Goal: Information Seeking & Learning: Learn about a topic

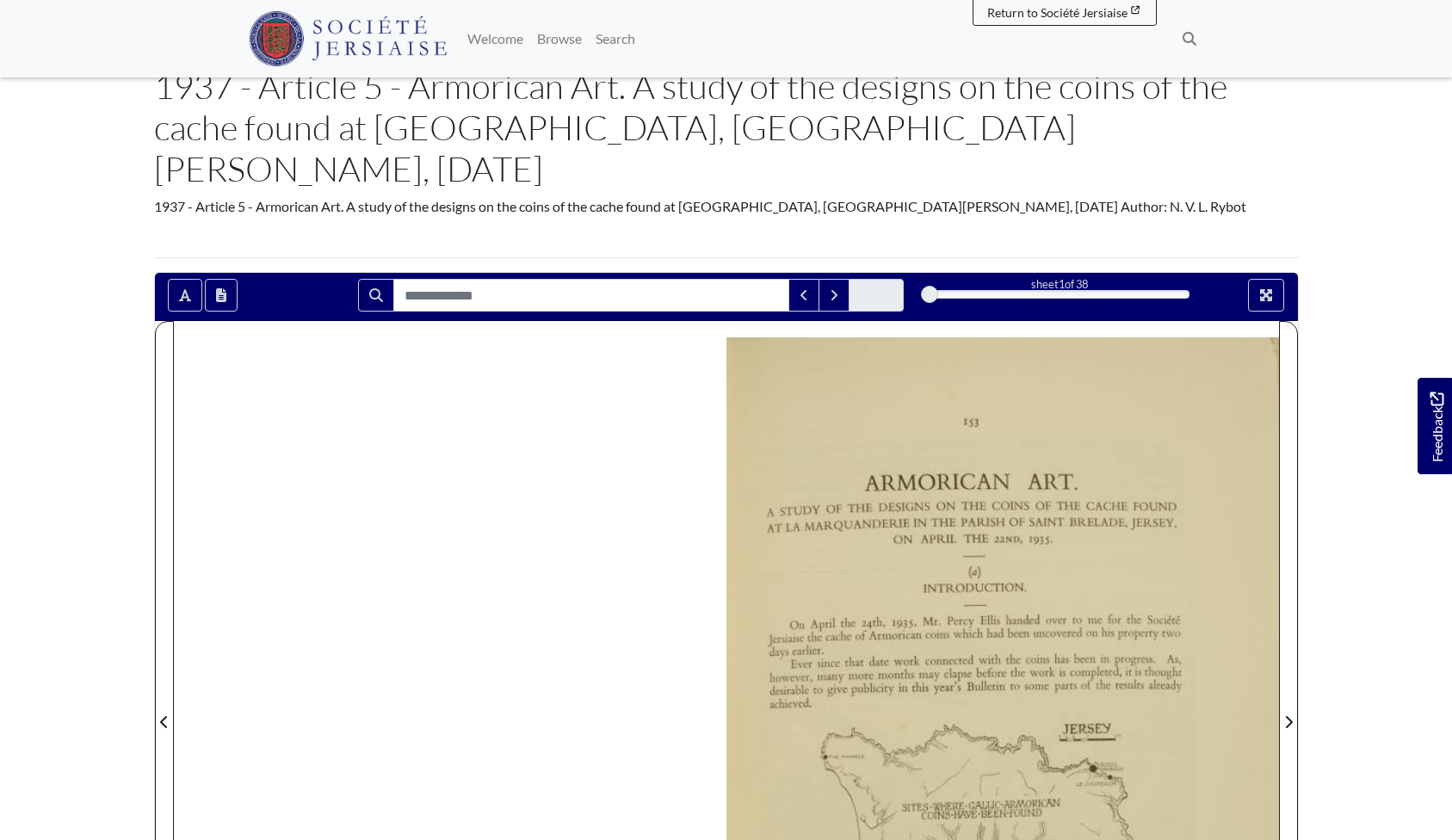
scroll to position [26, 0]
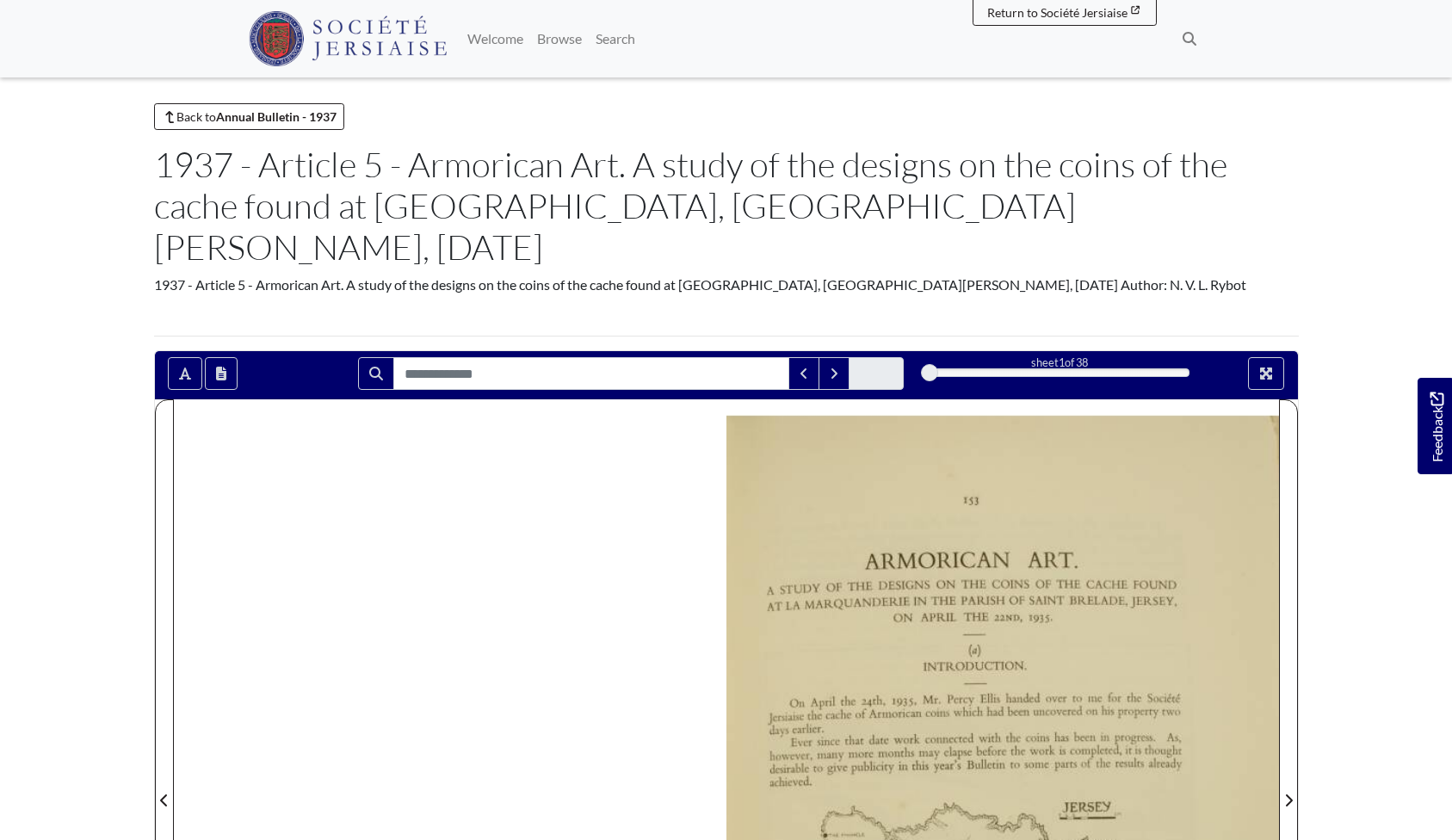
drag, startPoint x: 1013, startPoint y: 245, endPoint x: 1090, endPoint y: 242, distance: 77.1
click at [1090, 275] on div "1937 - Article 5 - Armorican Art. A study of the designs on the coins of the ca…" at bounding box center [726, 285] width 1145 height 21
copy div "N. V. L. Rybot"
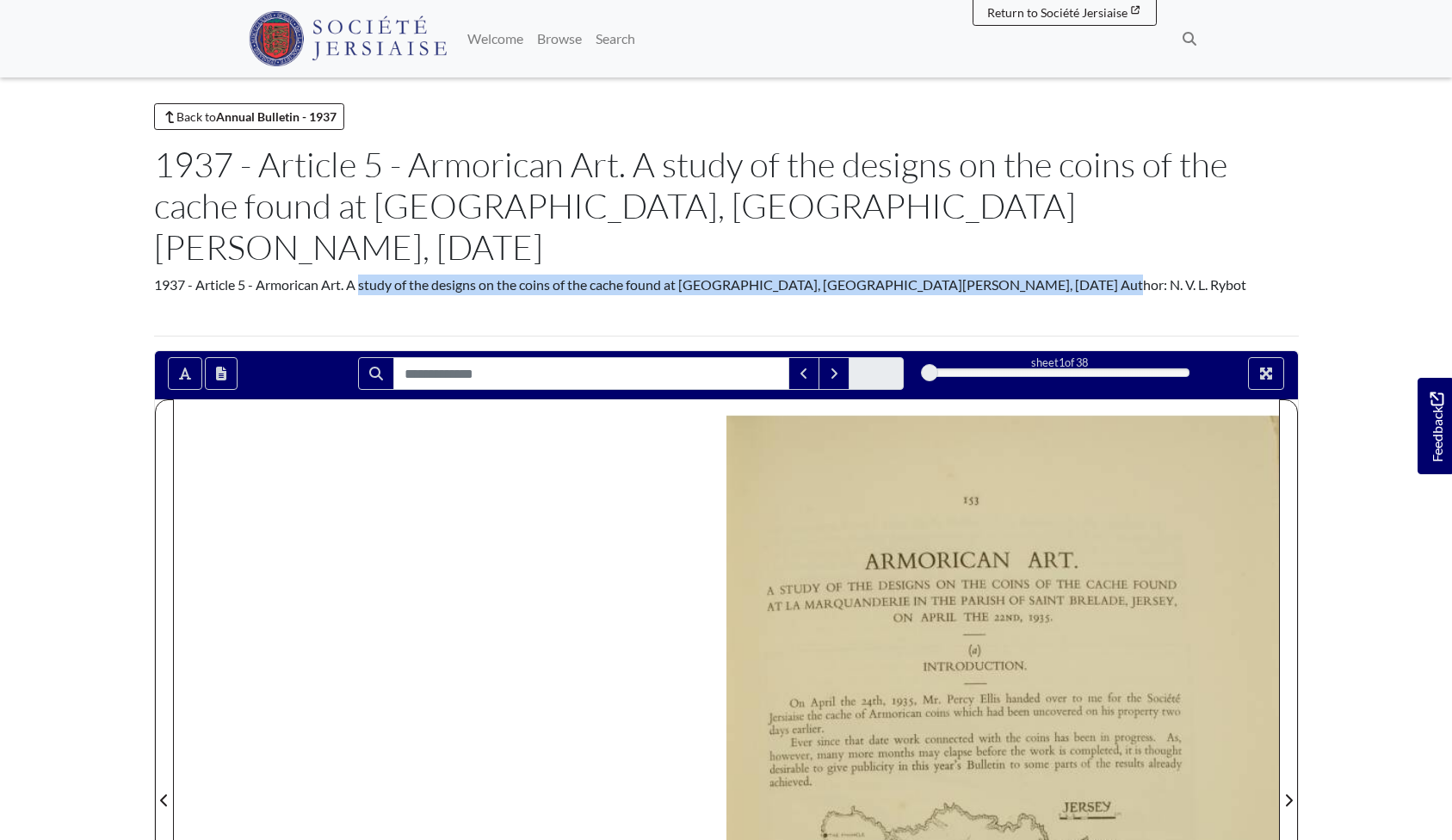
drag, startPoint x: 260, startPoint y: 242, endPoint x: 959, endPoint y: 246, distance: 699.0
click at [959, 275] on div "1937 - Article 5 - Armorican Art. A study of the designs on the coins of the ca…" at bounding box center [726, 285] width 1145 height 21
copy div "Armorican Art. A study of the designs on the coins of the cache found at La Mar…"
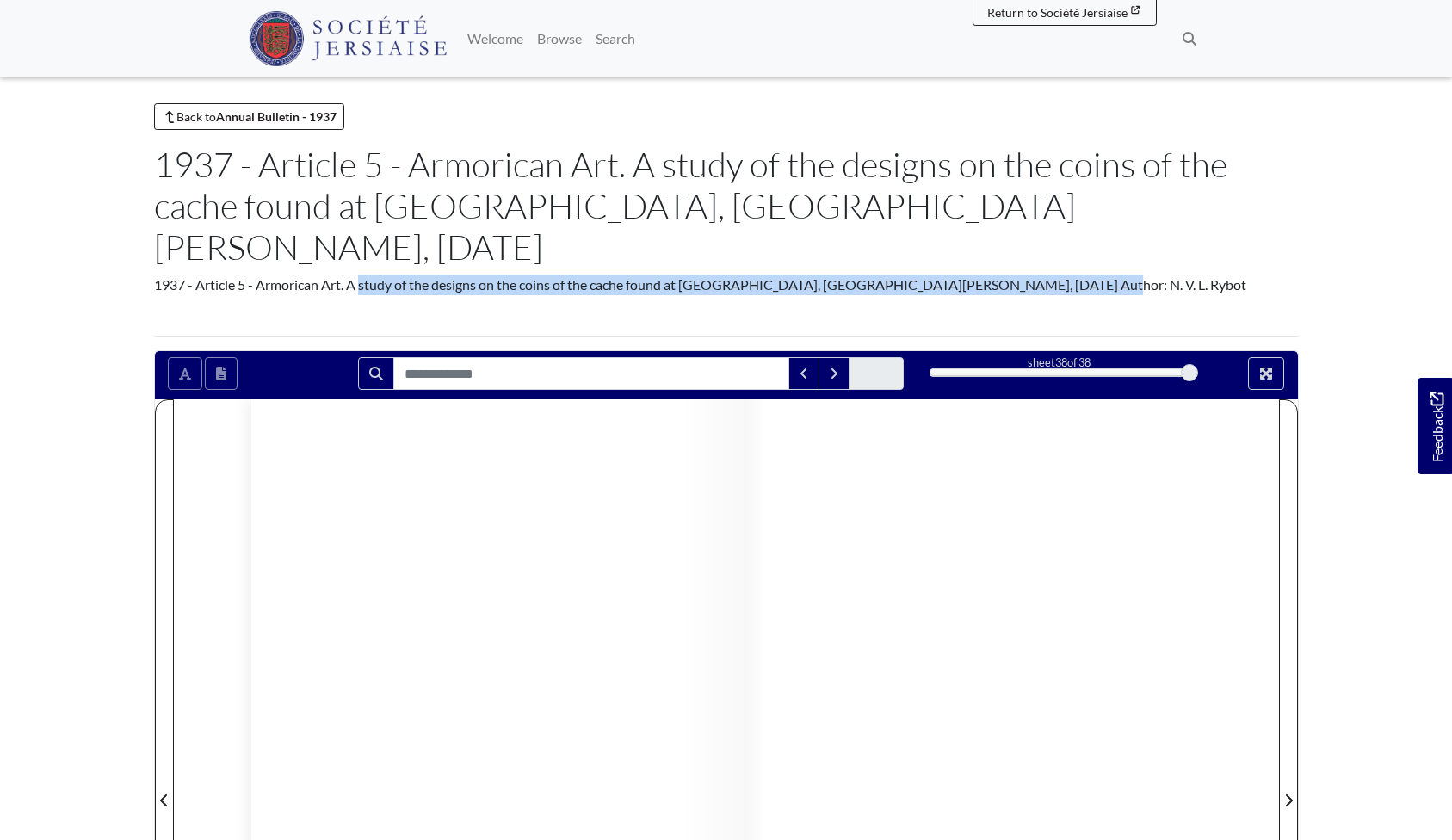
drag, startPoint x: 933, startPoint y: 330, endPoint x: 1205, endPoint y: 345, distance: 272.4
click at [1205, 357] on div "sheet 38 of 38 38 **" at bounding box center [726, 374] width 1143 height 33
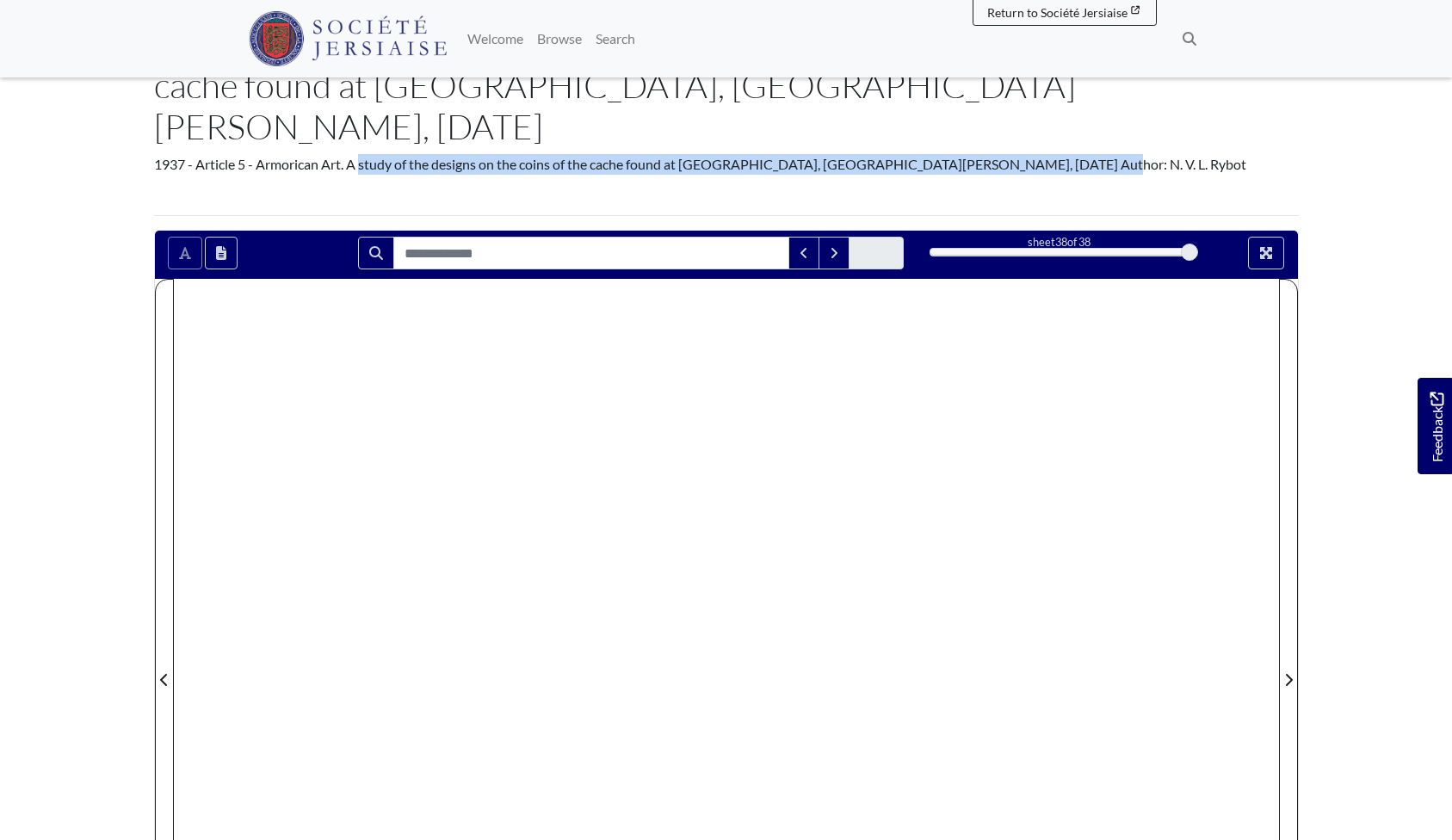
scroll to position [147, 0]
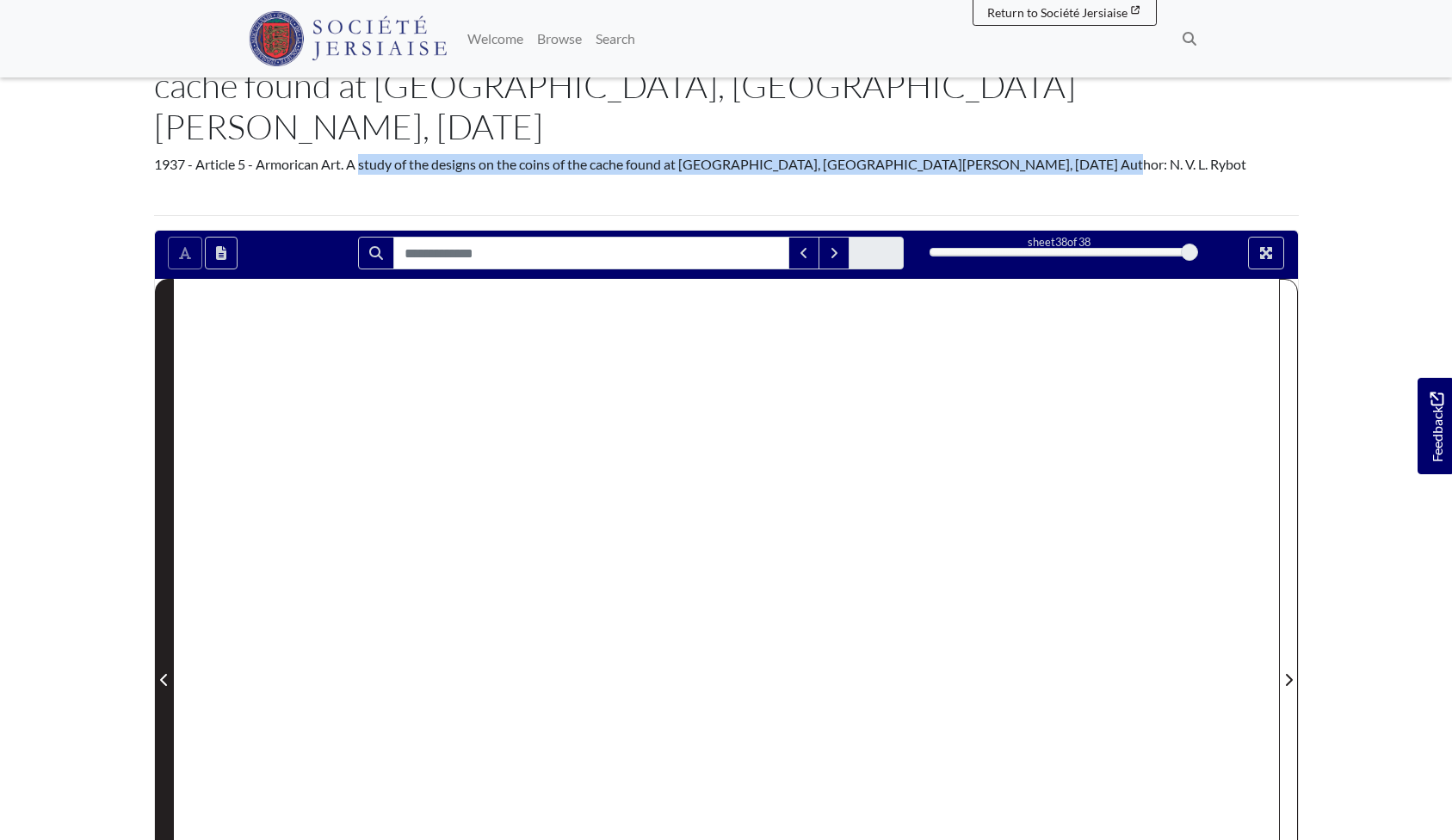
click at [163, 674] on icon "Previous Page" at bounding box center [164, 680] width 7 height 12
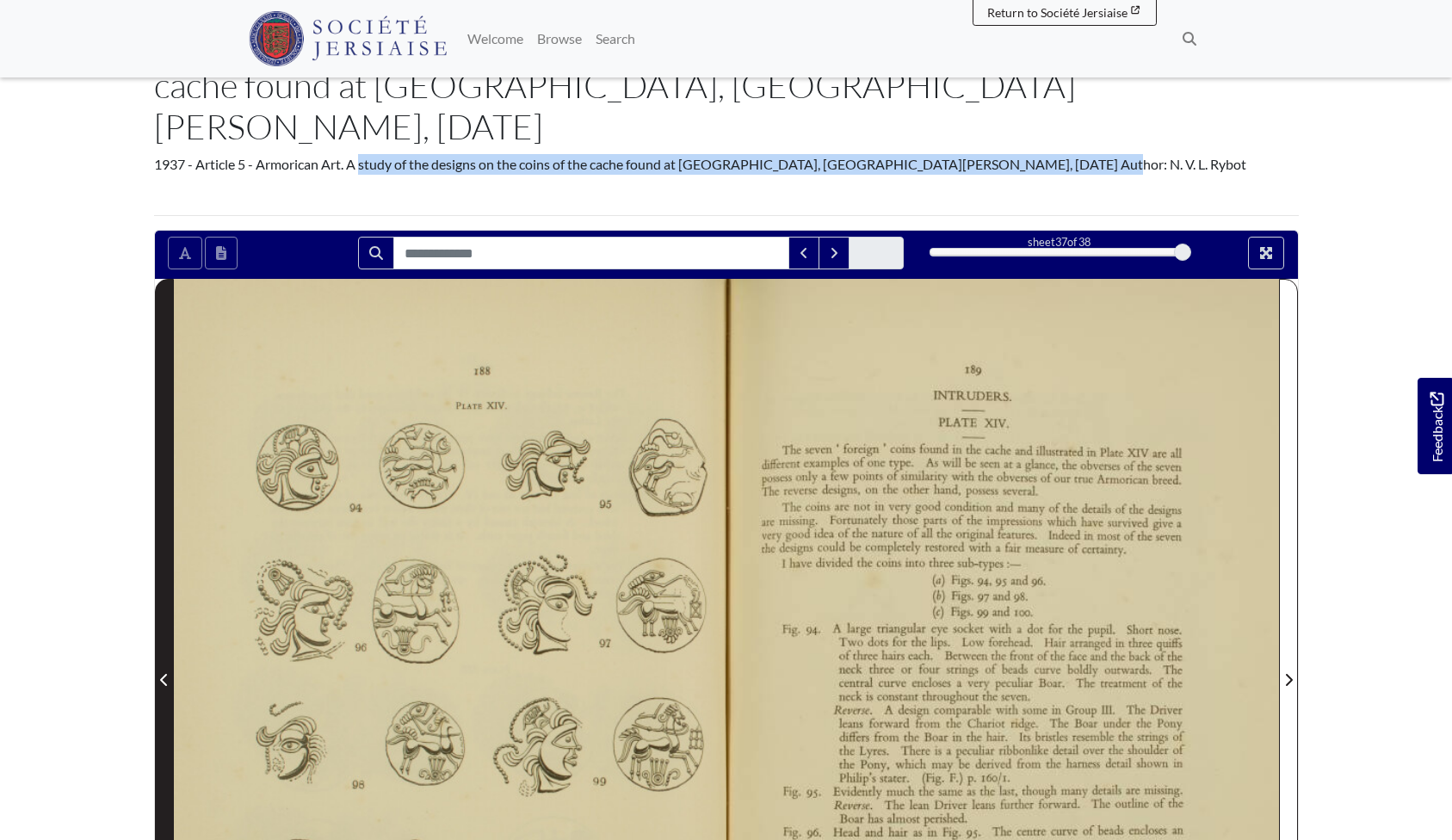
click at [163, 674] on icon "Previous Page" at bounding box center [164, 680] width 7 height 12
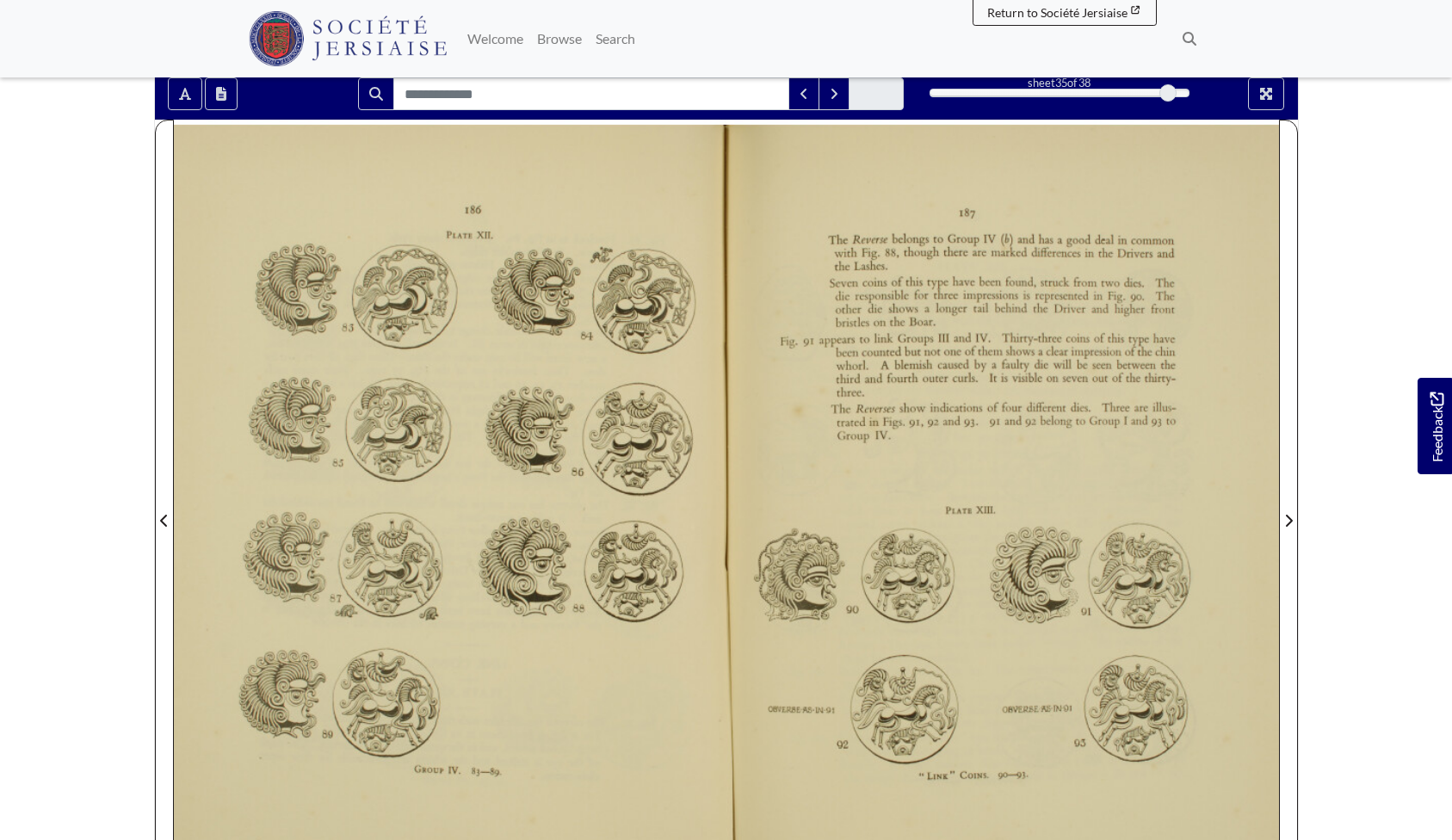
scroll to position [297, 0]
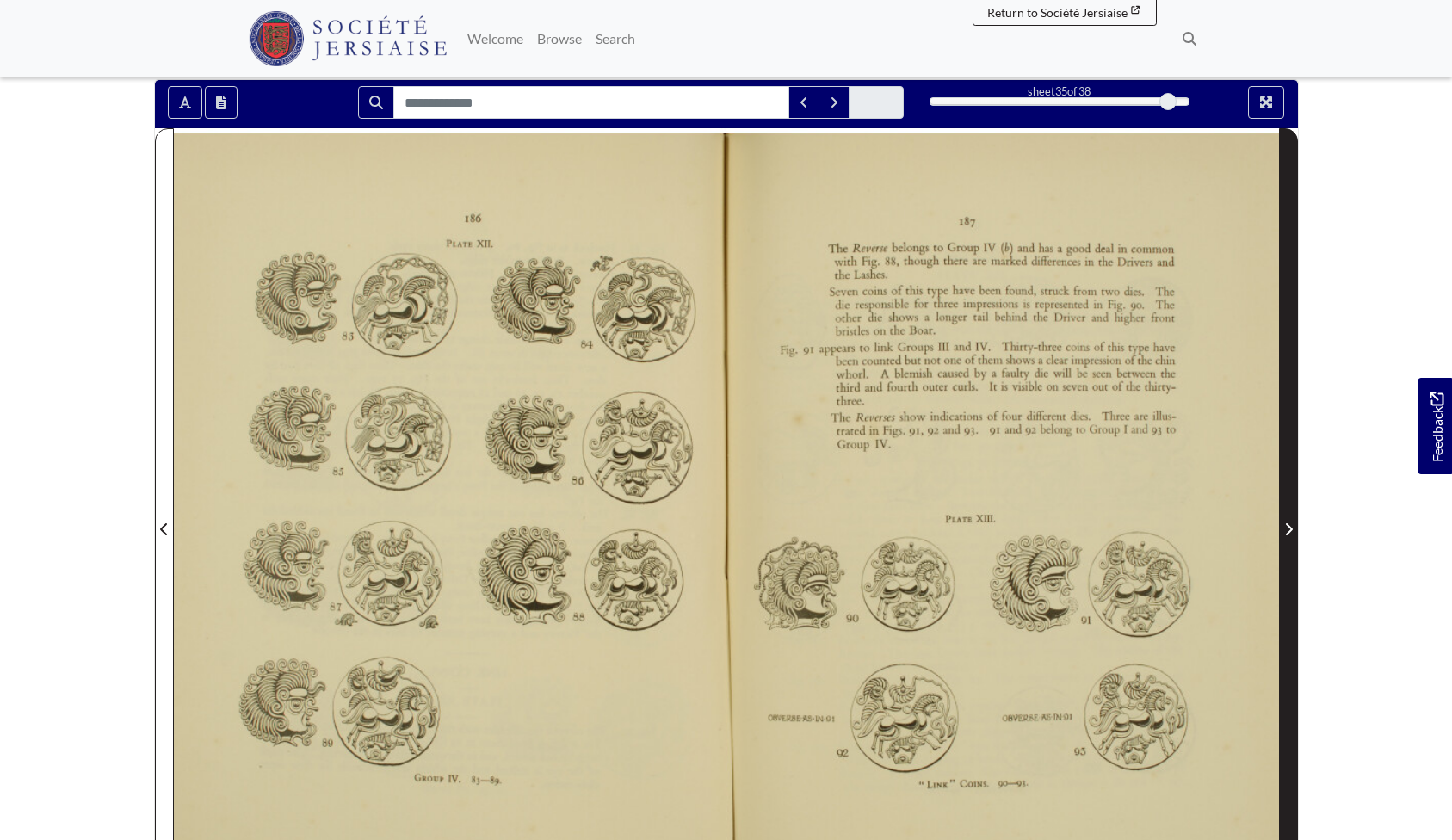
click at [1288, 522] on icon "Next Page" at bounding box center [1288, 529] width 8 height 14
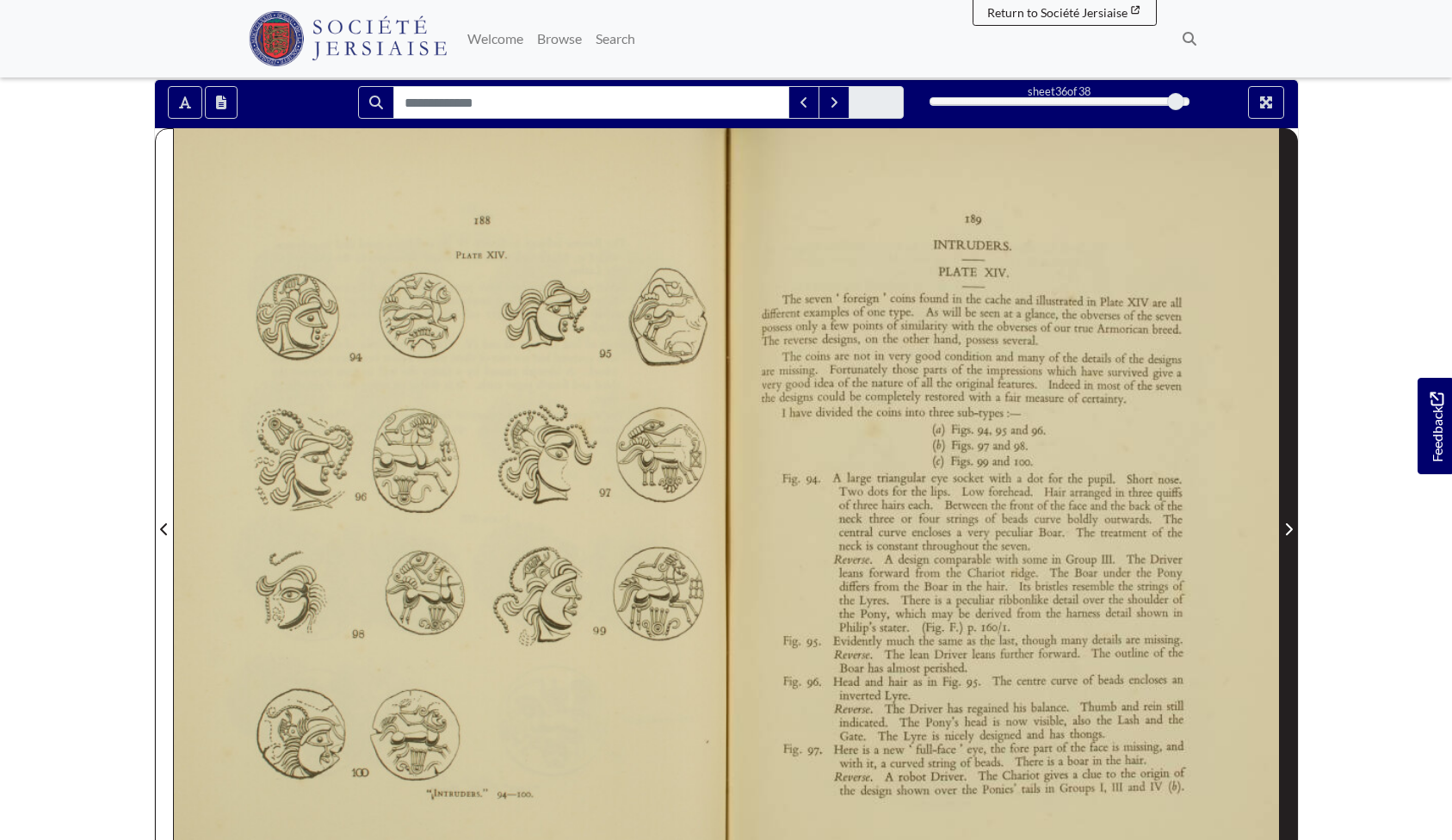
click at [1288, 522] on icon "Next Page" at bounding box center [1288, 529] width 8 height 14
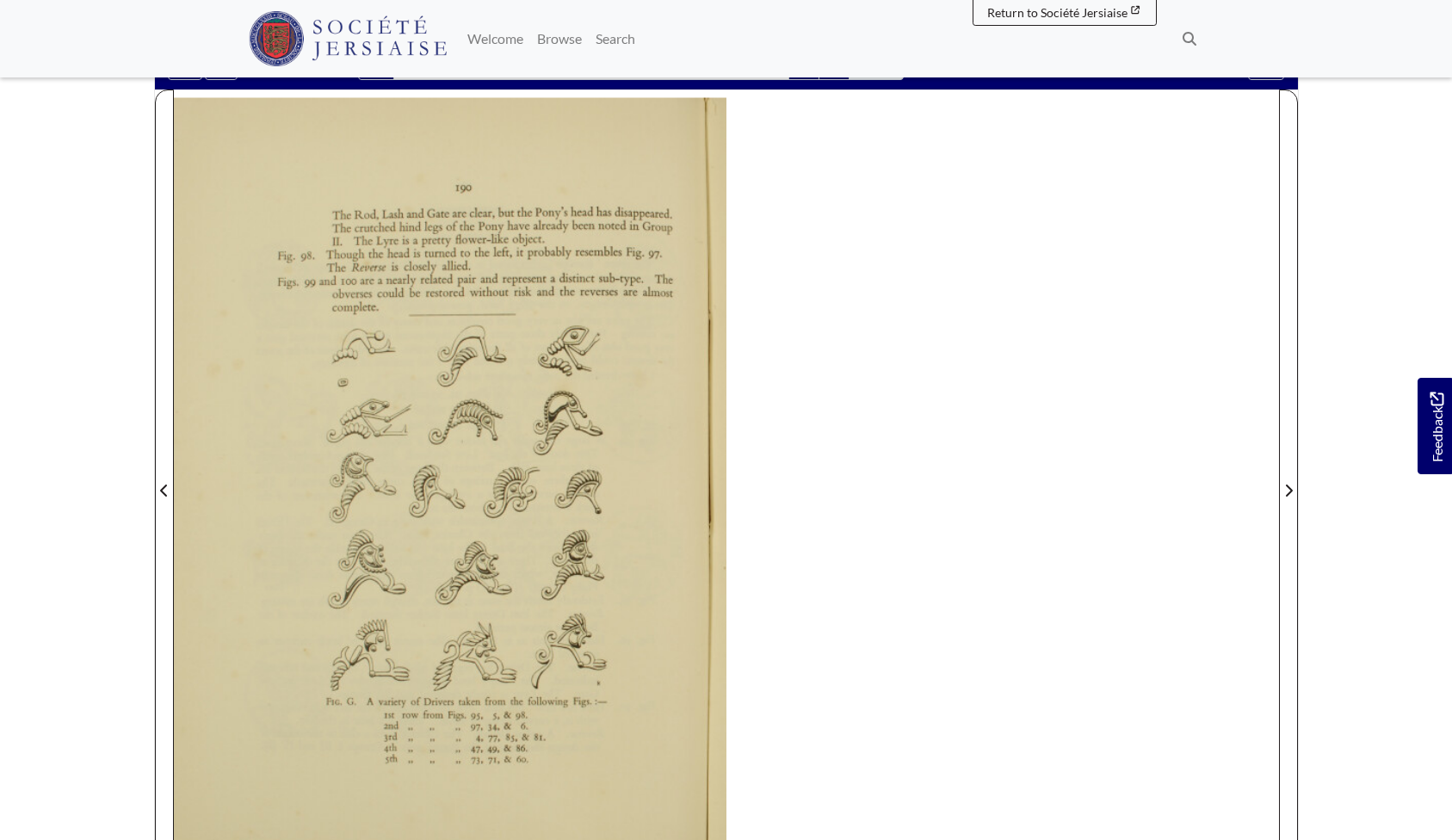
scroll to position [336, 0]
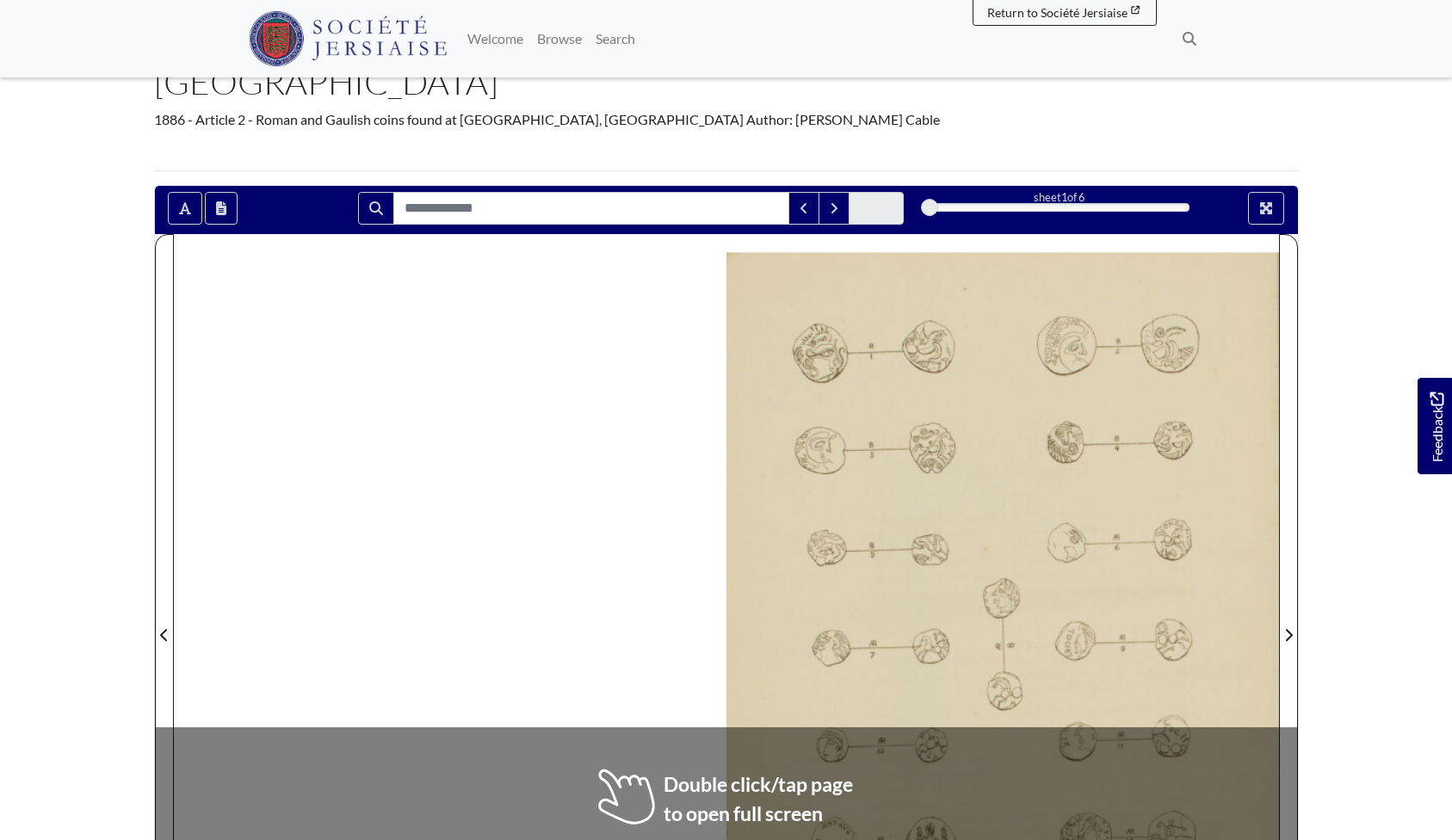
scroll to position [141, 0]
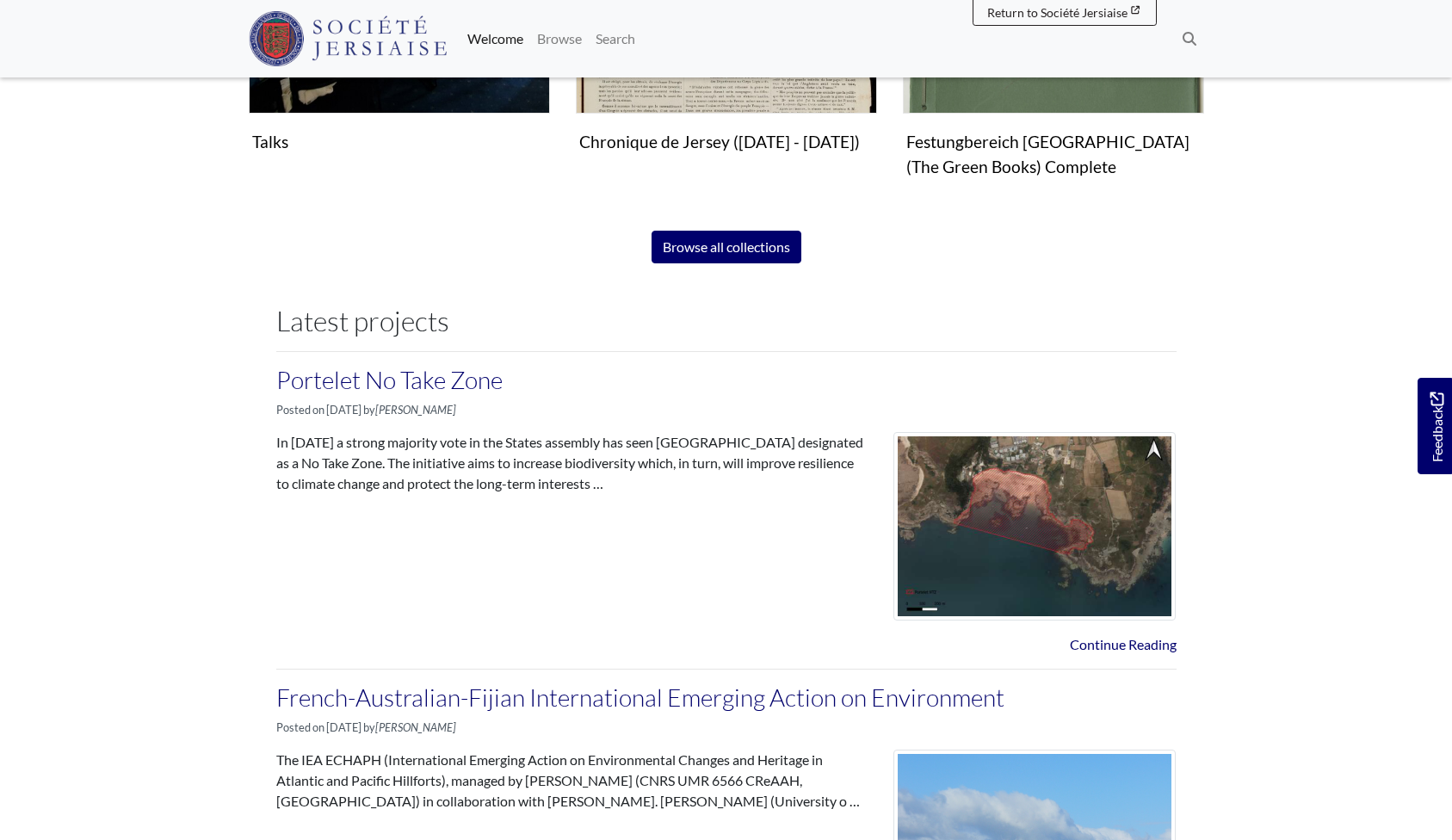
scroll to position [1405, 0]
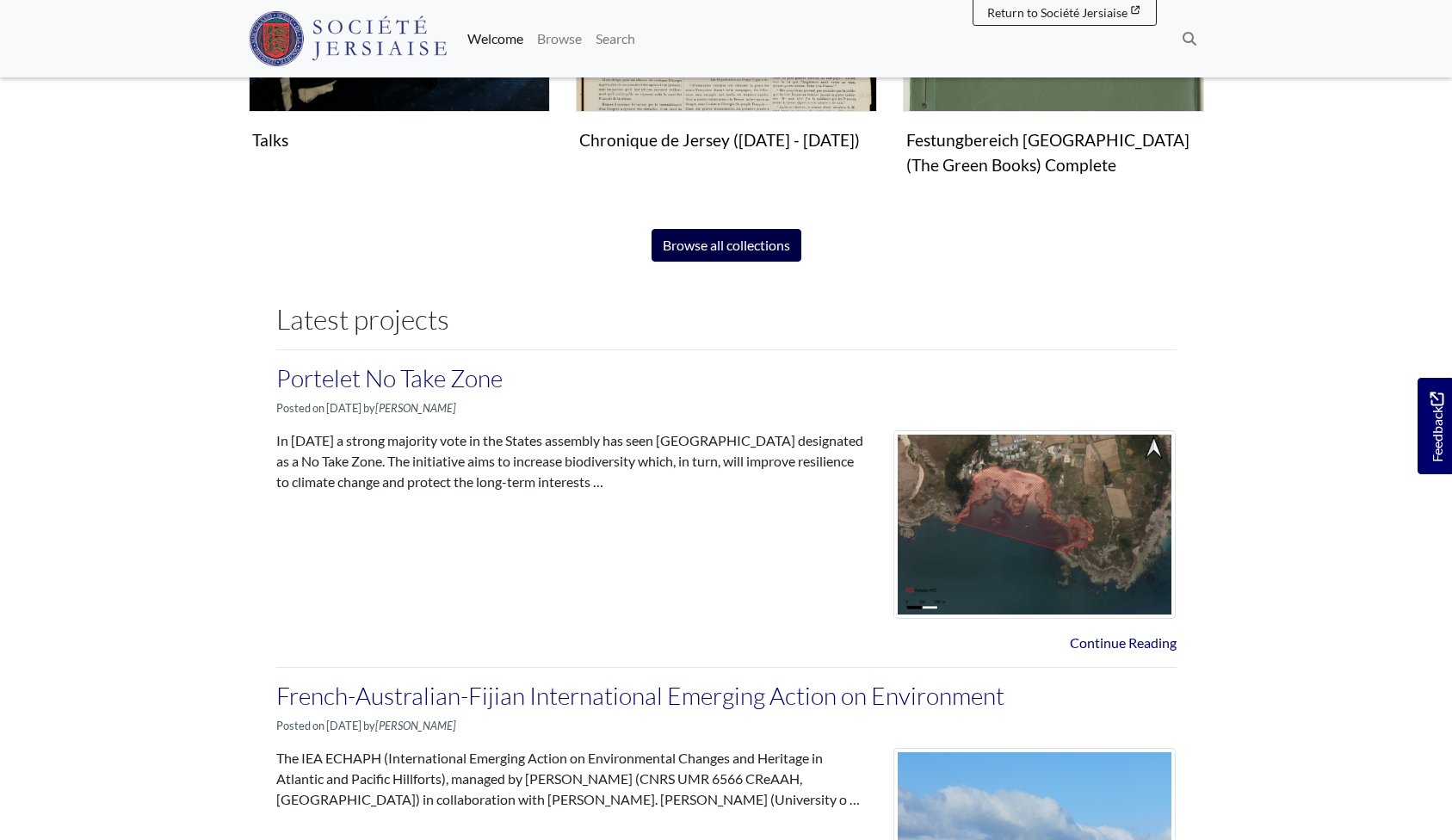
click at [734, 245] on link "Browse all collections" at bounding box center [726, 245] width 150 height 33
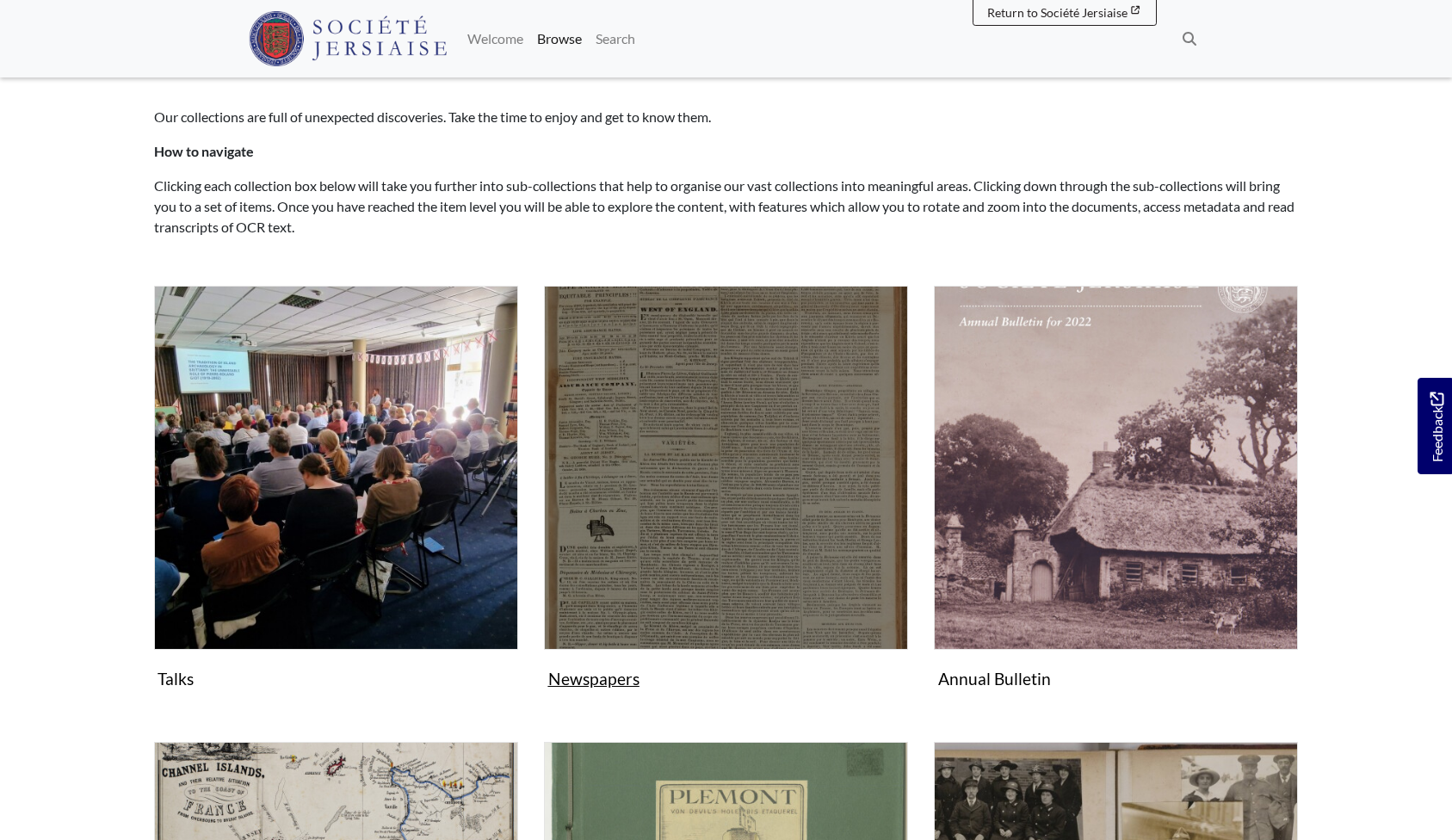
scroll to position [168, 0]
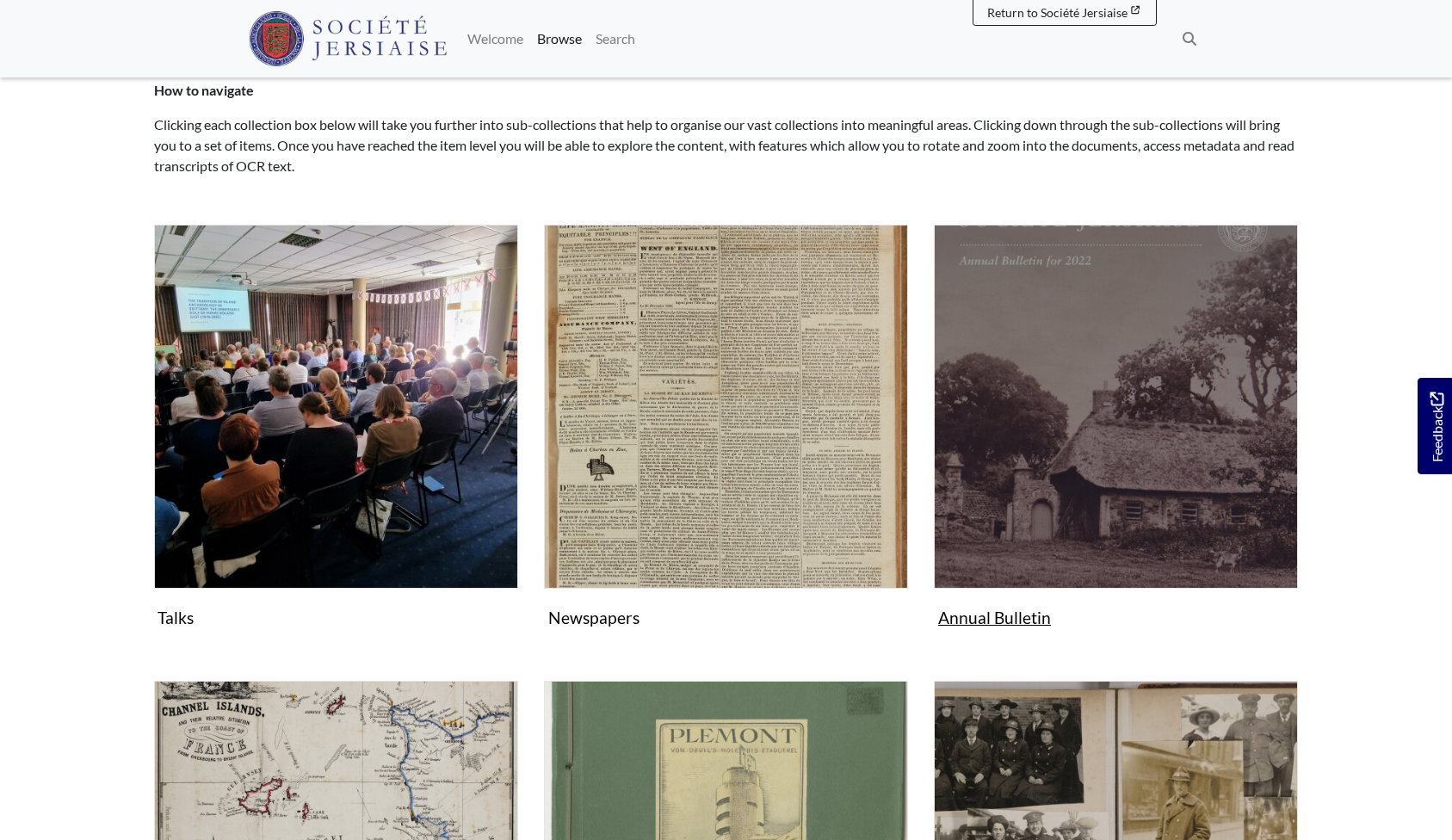
click at [1144, 398] on img "Subcollection" at bounding box center [1117, 407] width 365 height 365
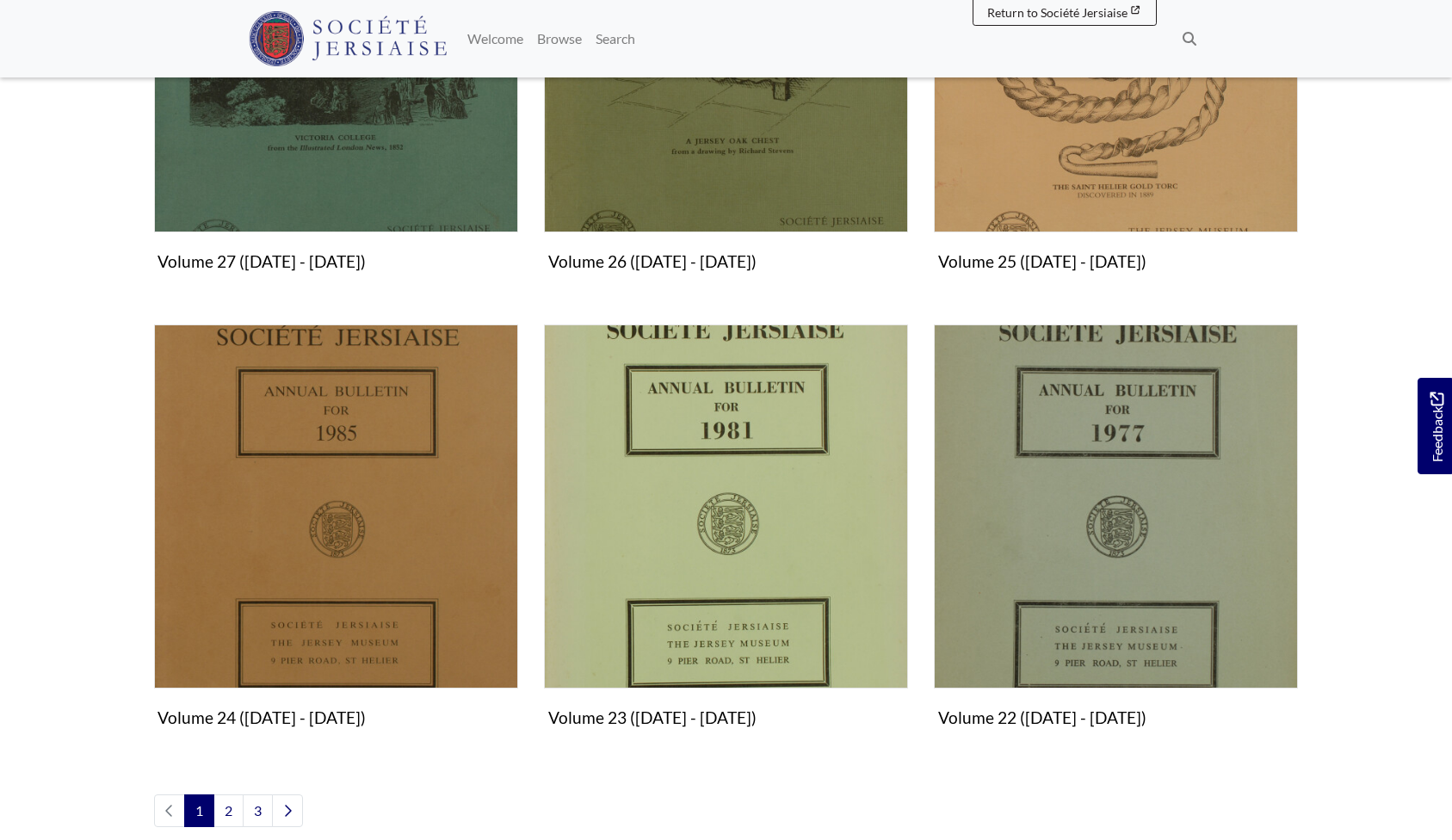
scroll to position [1941, 0]
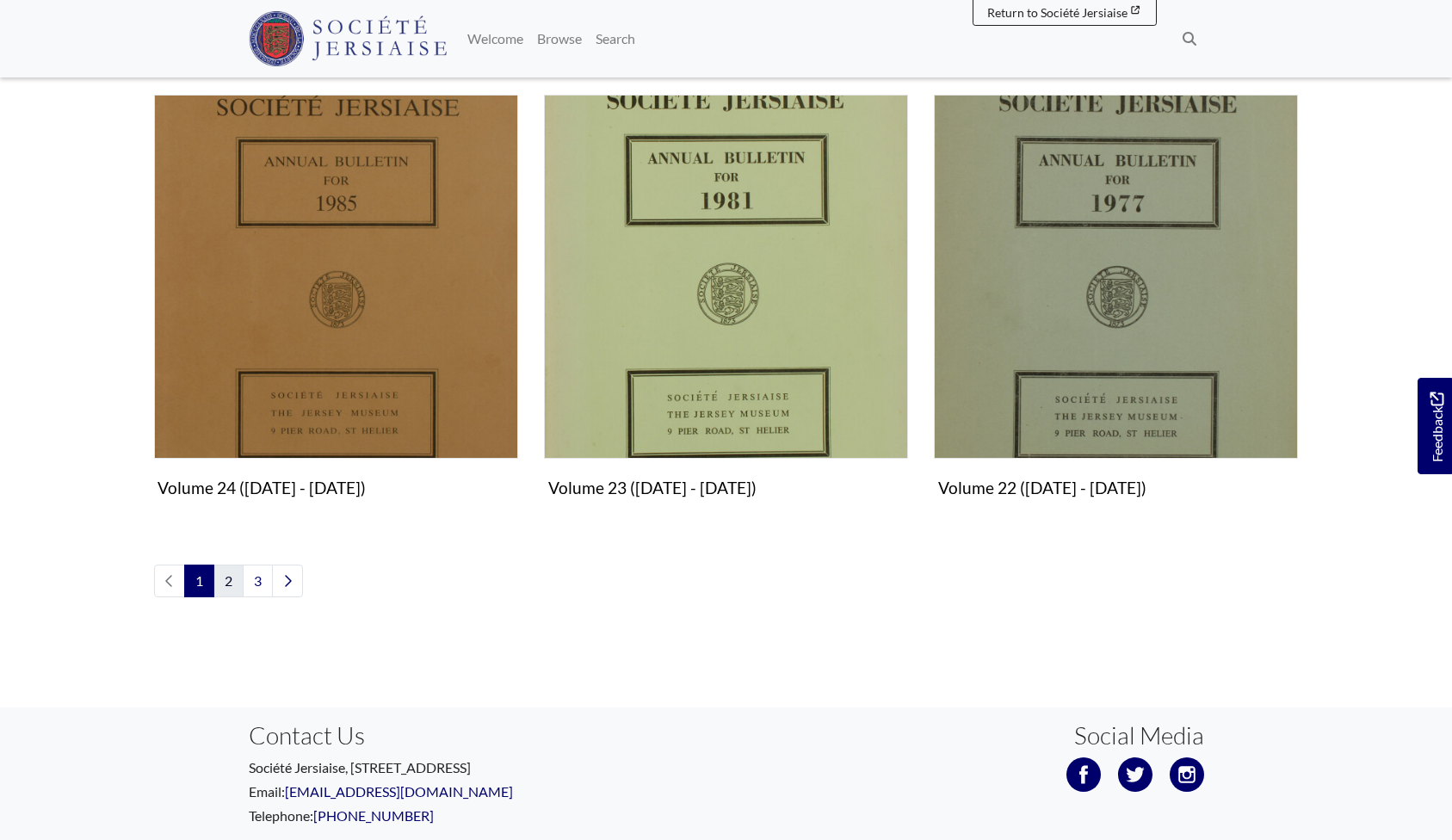
click at [237, 574] on link "2" at bounding box center [228, 582] width 30 height 33
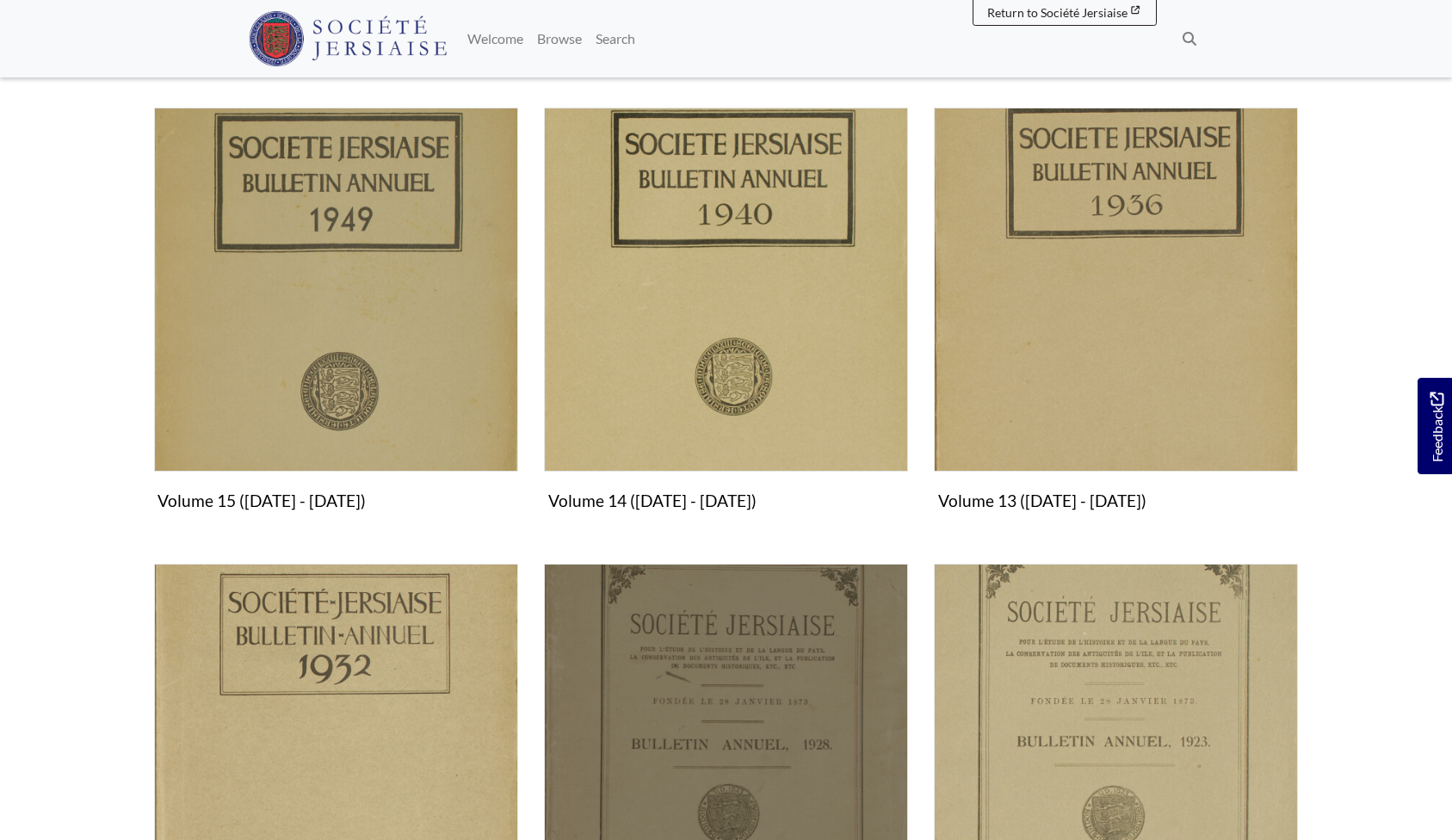
scroll to position [1469, 0]
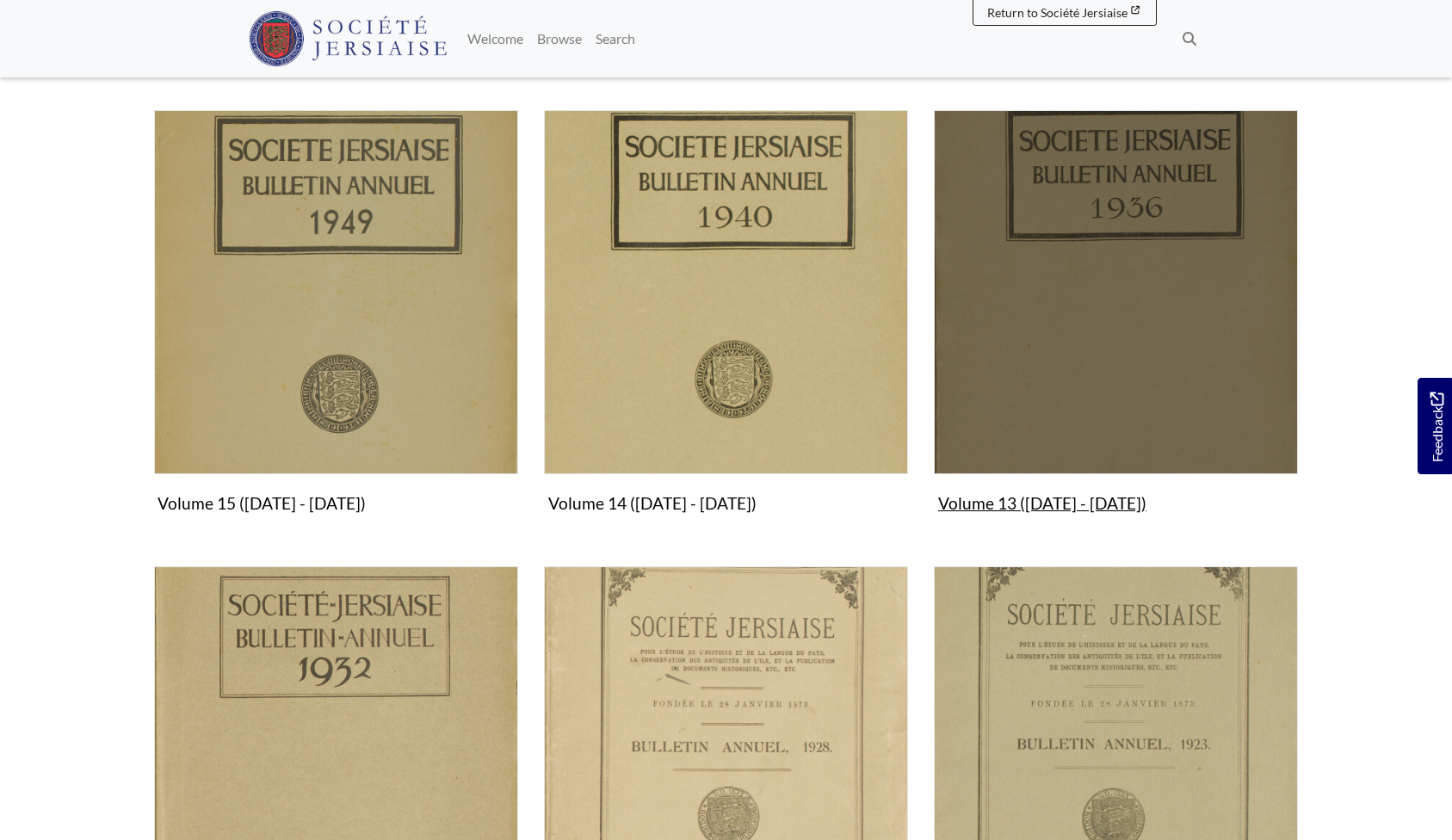
click at [1115, 241] on img "Subcollection" at bounding box center [1117, 292] width 365 height 365
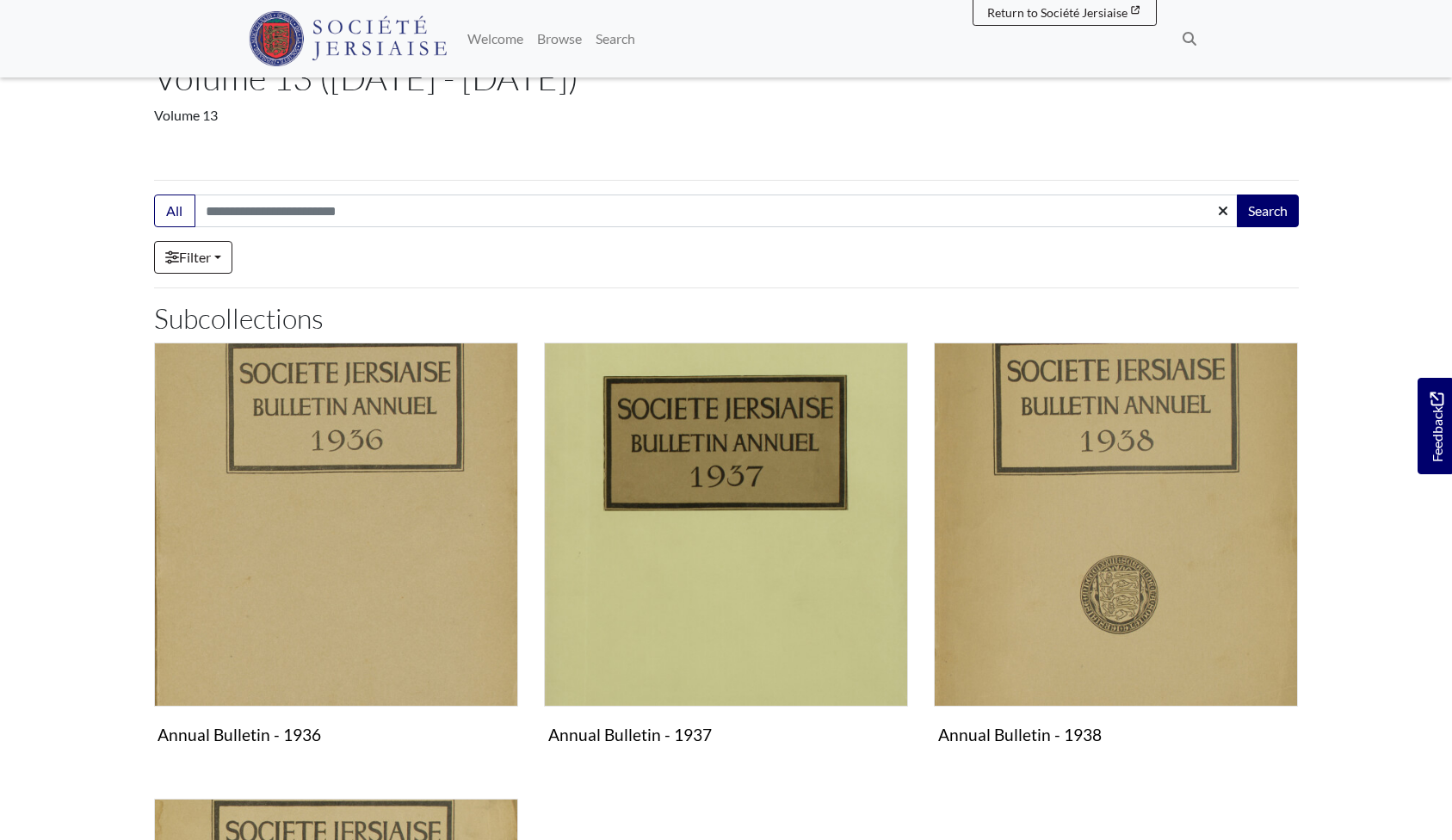
scroll to position [118, 0]
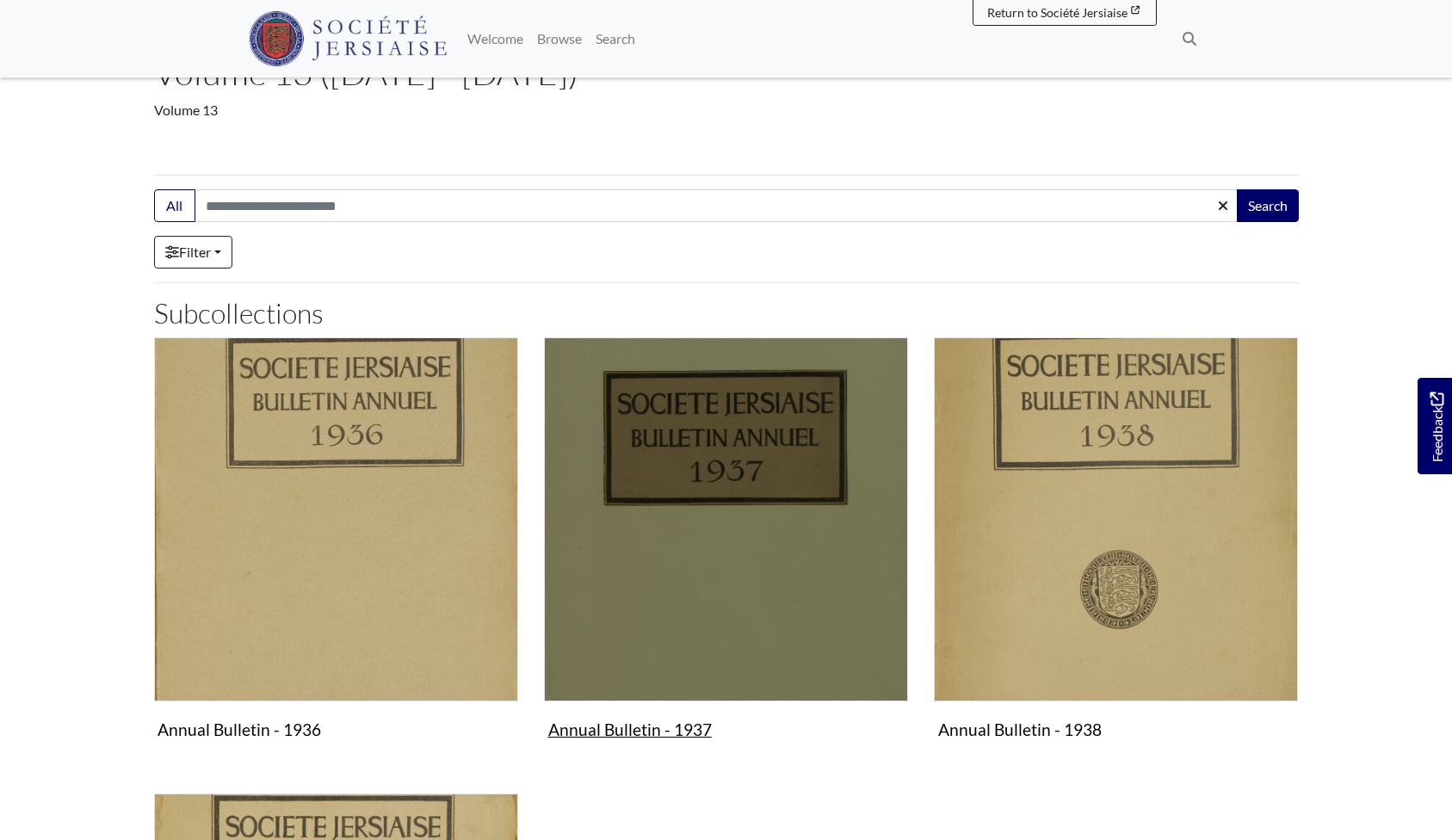
click at [731, 579] on img "Subcollection" at bounding box center [726, 519] width 365 height 365
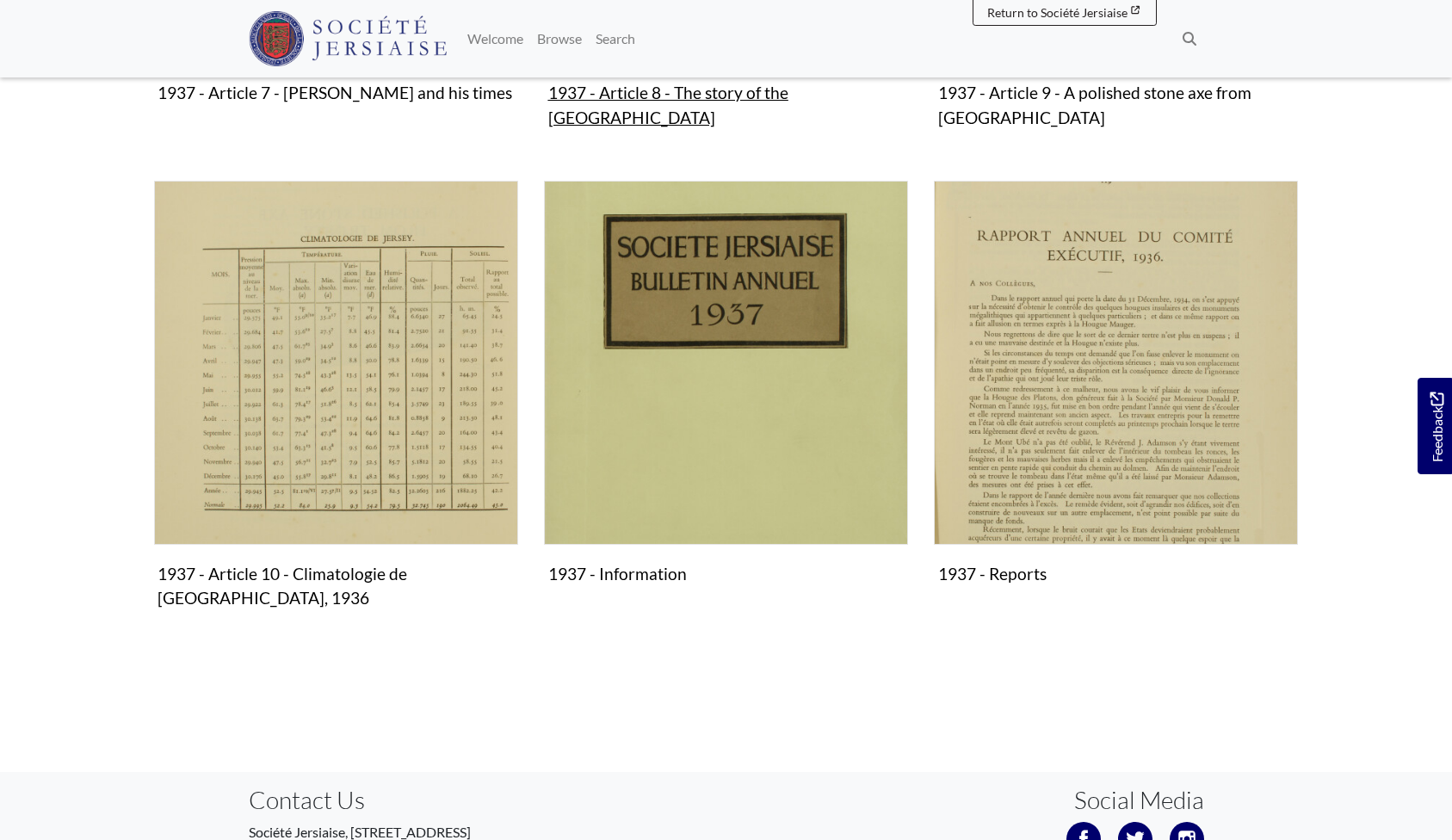
scroll to position [1740, 0]
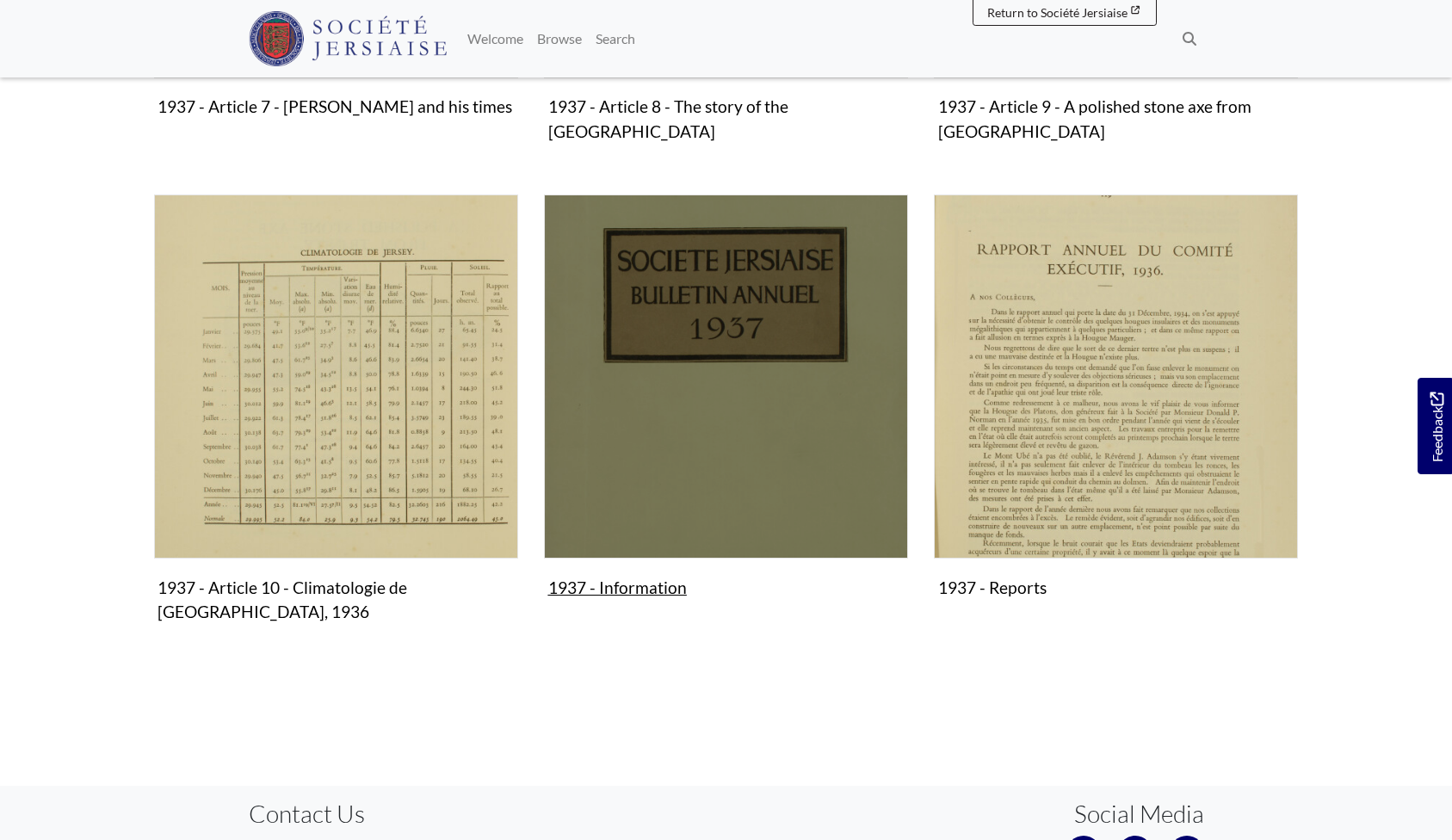
click at [675, 308] on img "Subcollection" at bounding box center [726, 376] width 365 height 365
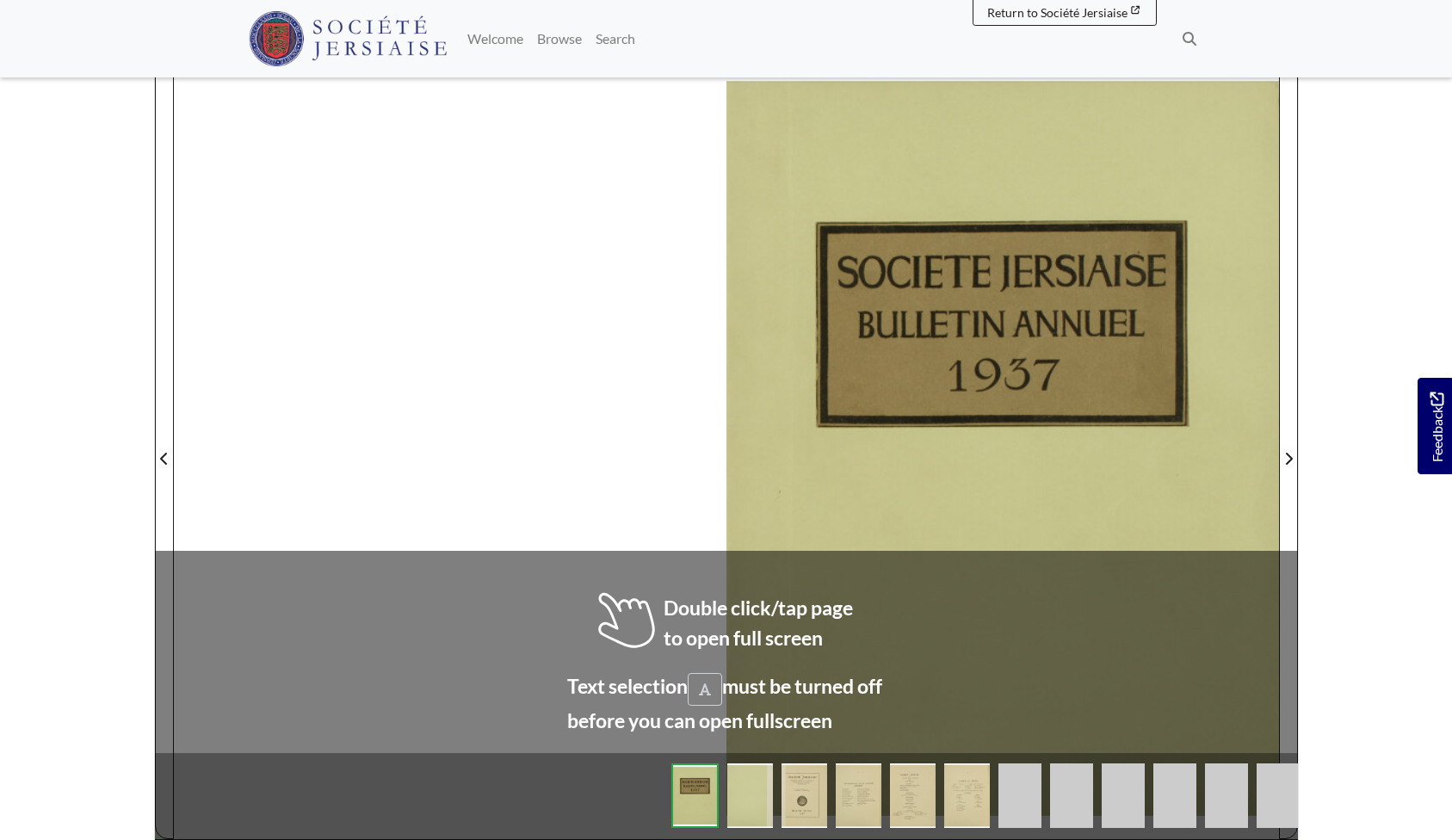
scroll to position [284, 0]
click at [758, 790] on img at bounding box center [750, 797] width 46 height 64
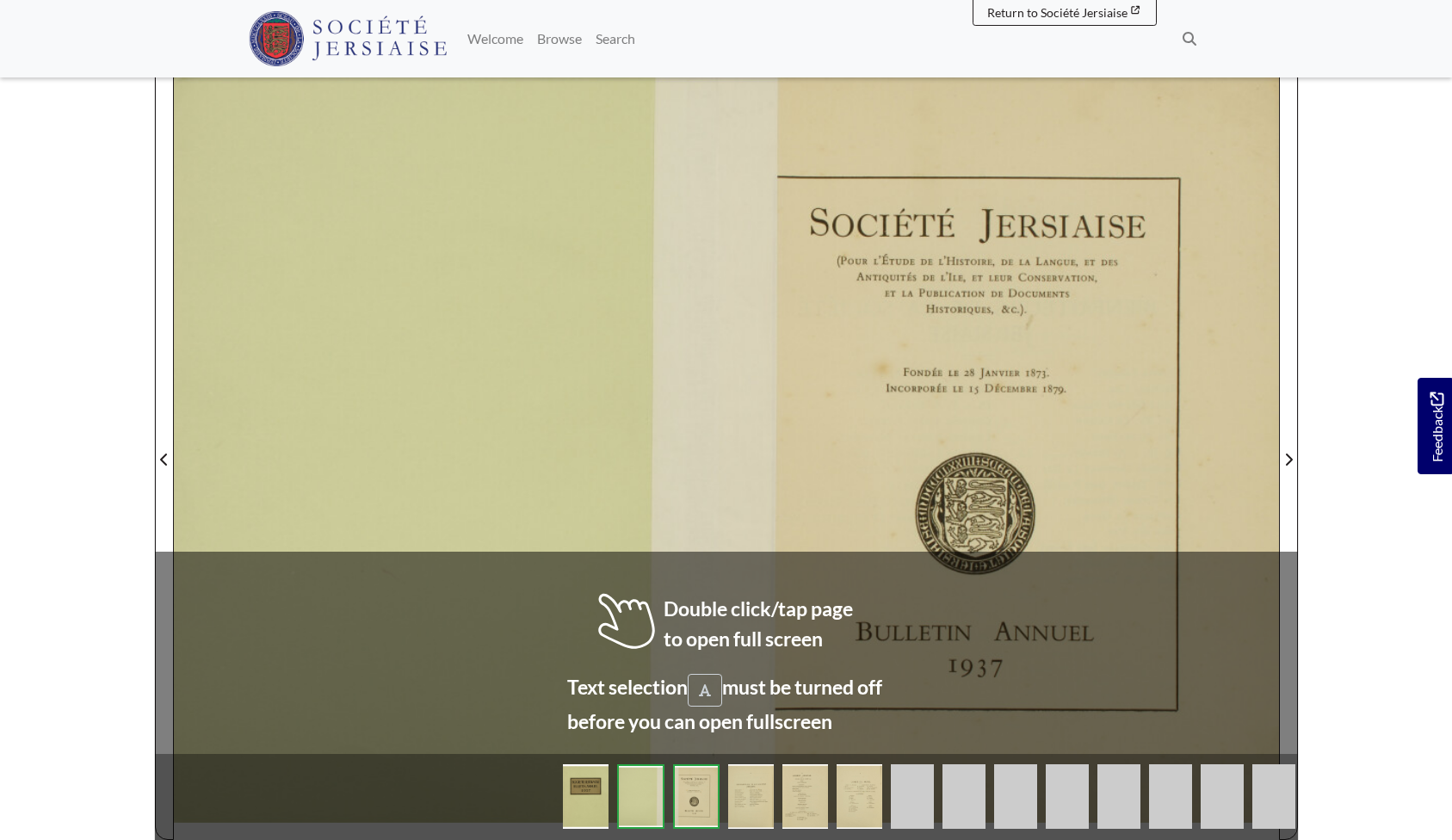
click at [708, 792] on img at bounding box center [696, 797] width 47 height 64
click at [692, 788] on img at bounding box center [696, 797] width 47 height 64
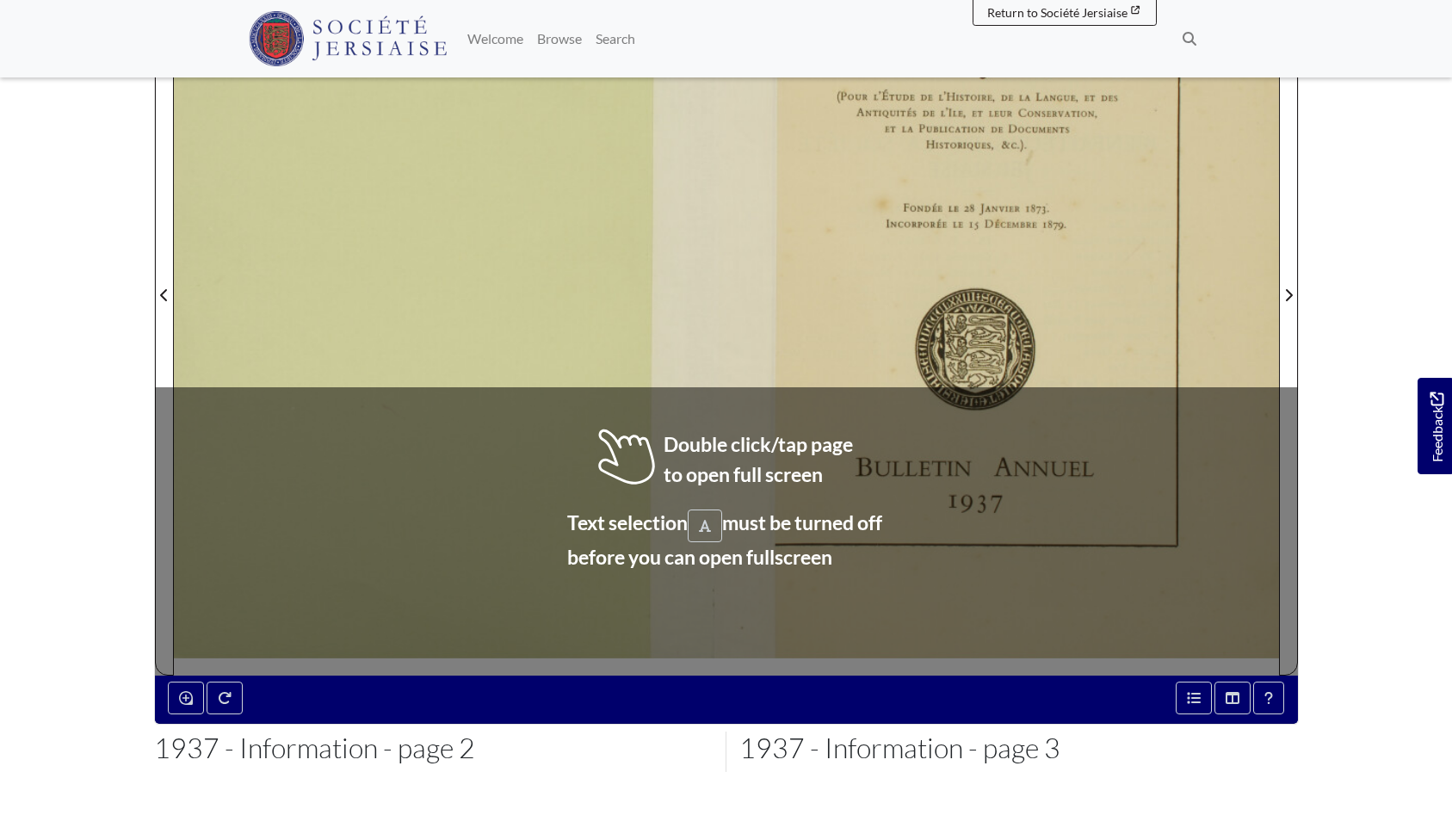
scroll to position [344, 0]
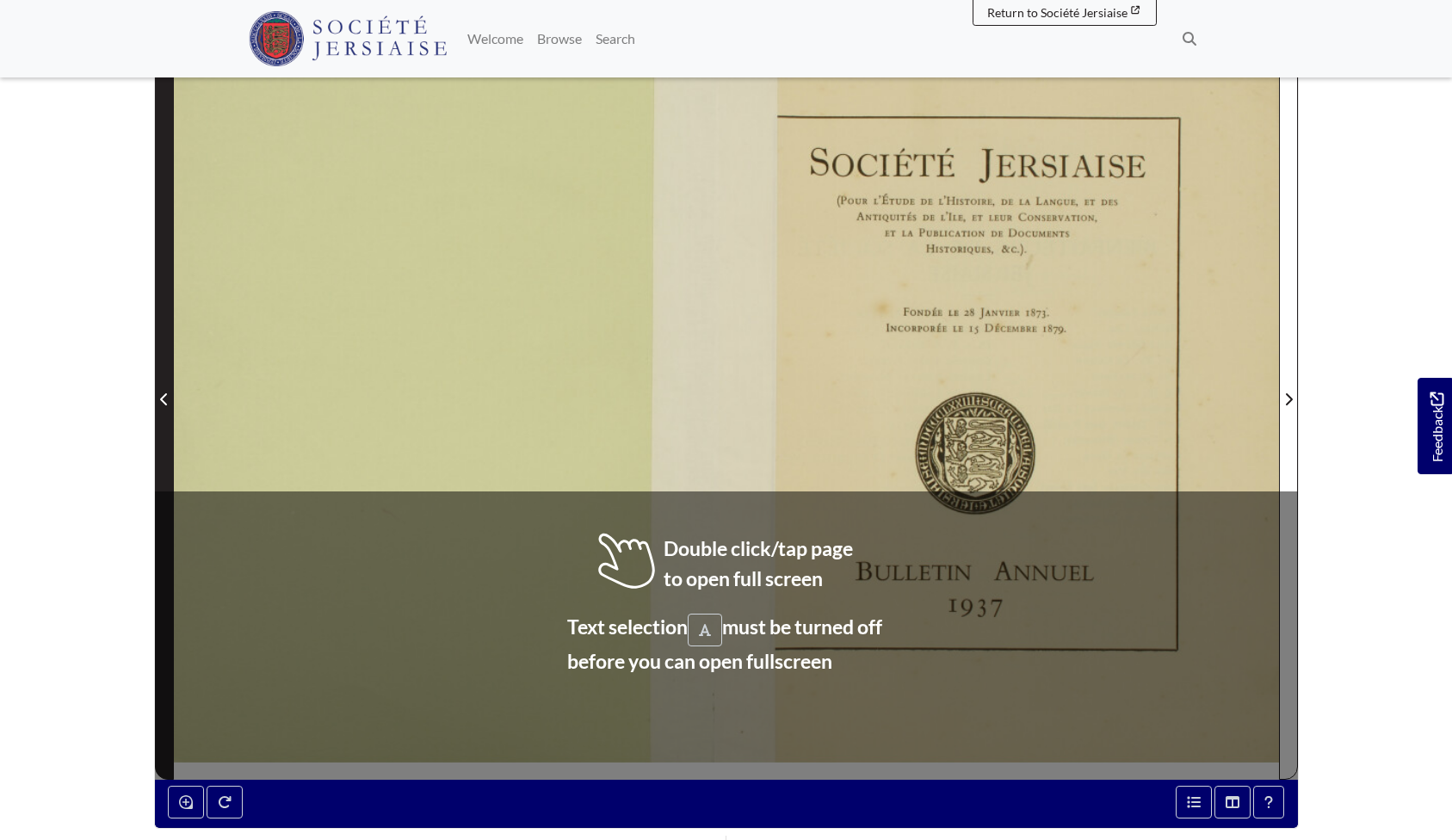
click at [165, 393] on icon "Previous Page" at bounding box center [164, 399] width 8 height 14
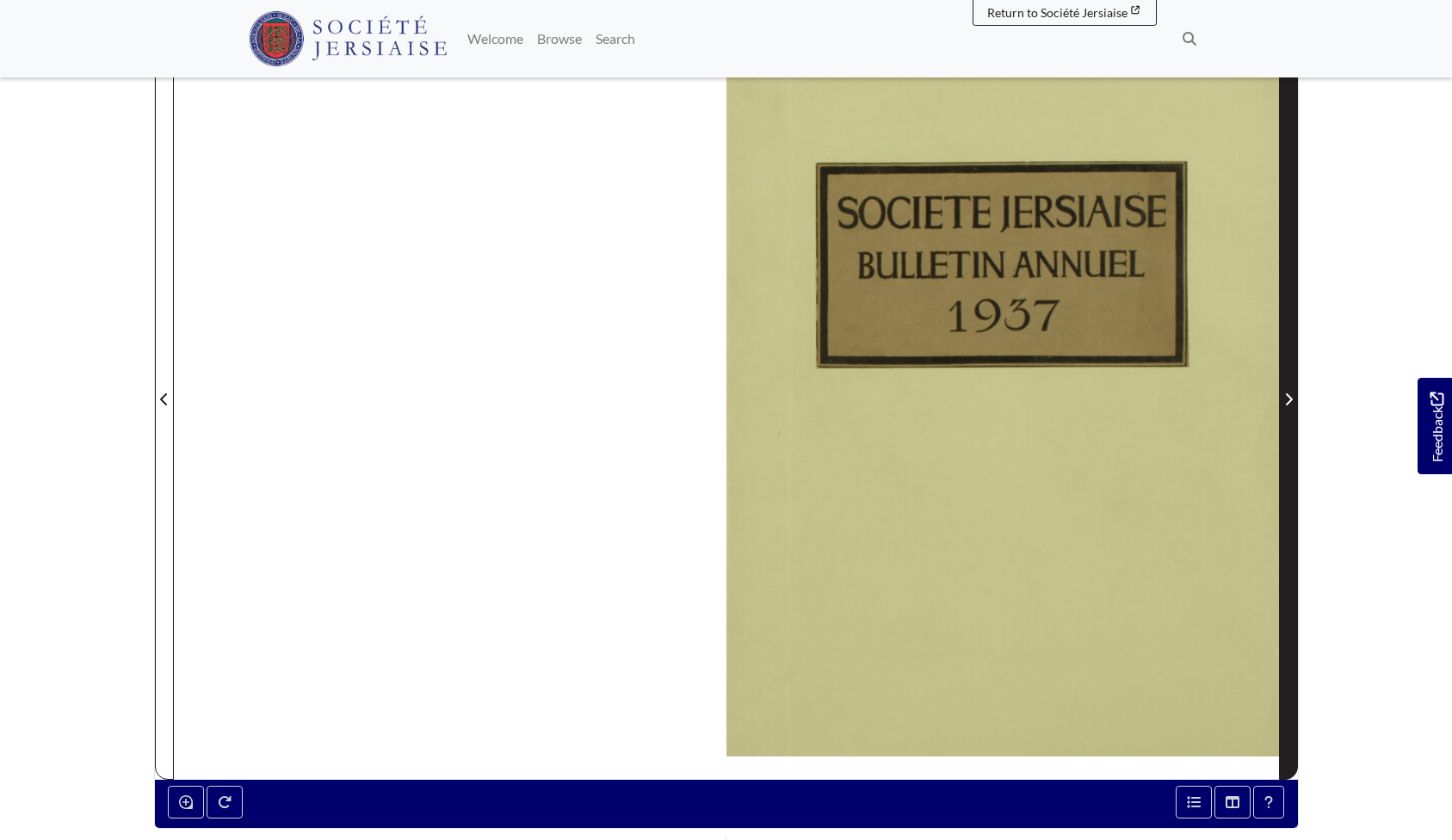
click at [1288, 398] on icon "Next Page" at bounding box center [1288, 399] width 8 height 14
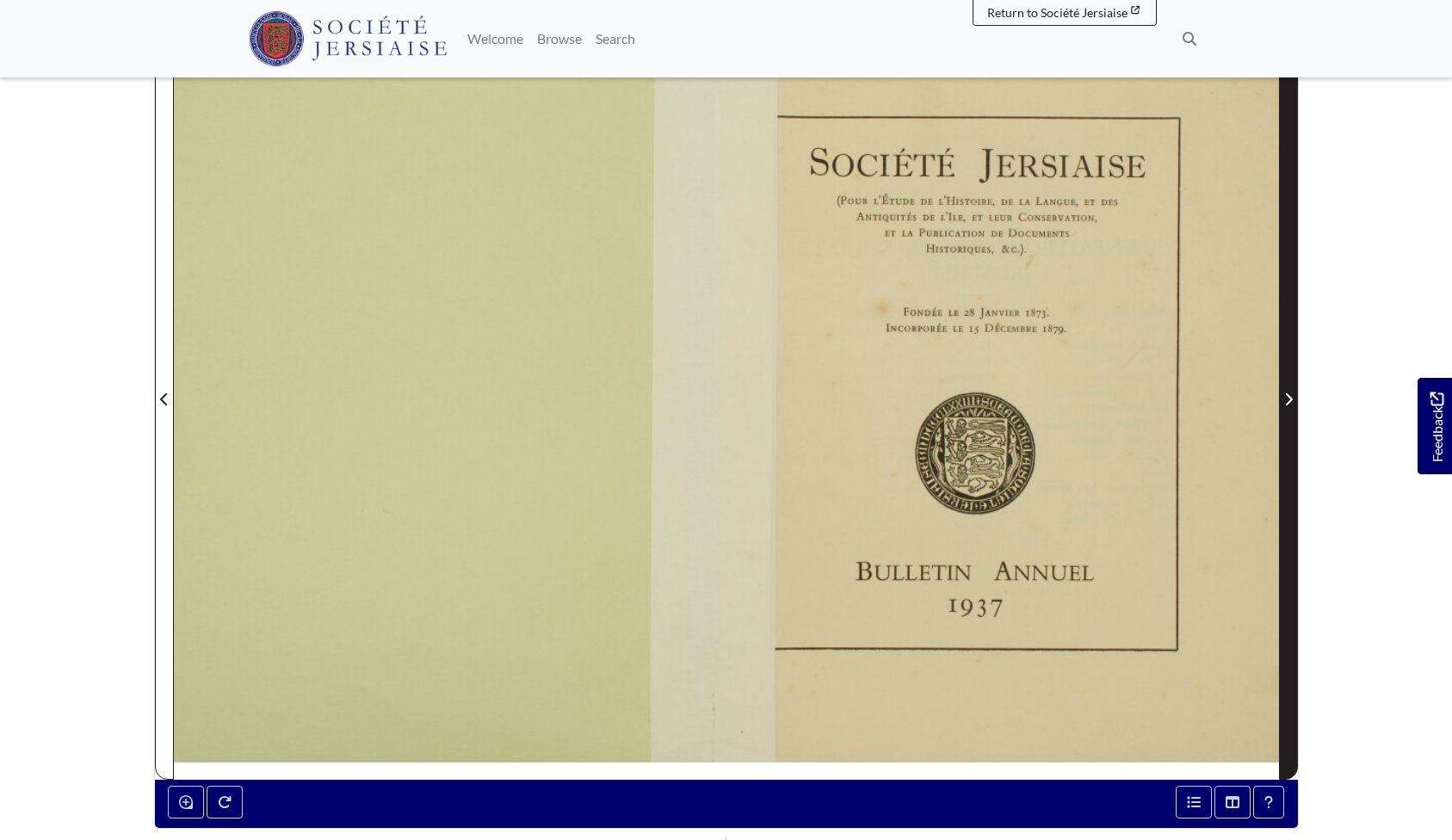
click at [1288, 398] on icon "Next Page" at bounding box center [1288, 399] width 8 height 14
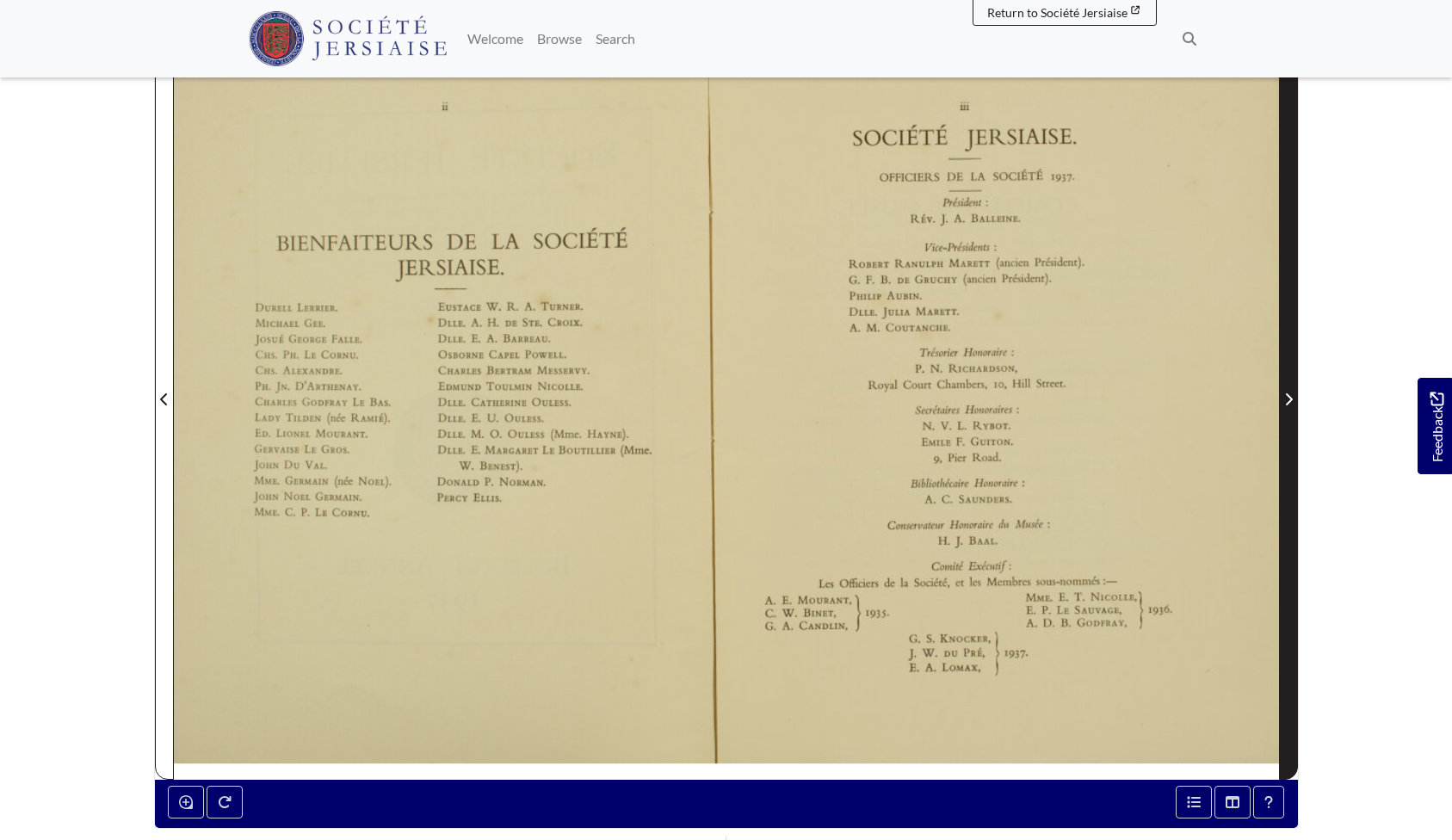
click at [1288, 398] on icon "Next Page" at bounding box center [1288, 399] width 8 height 14
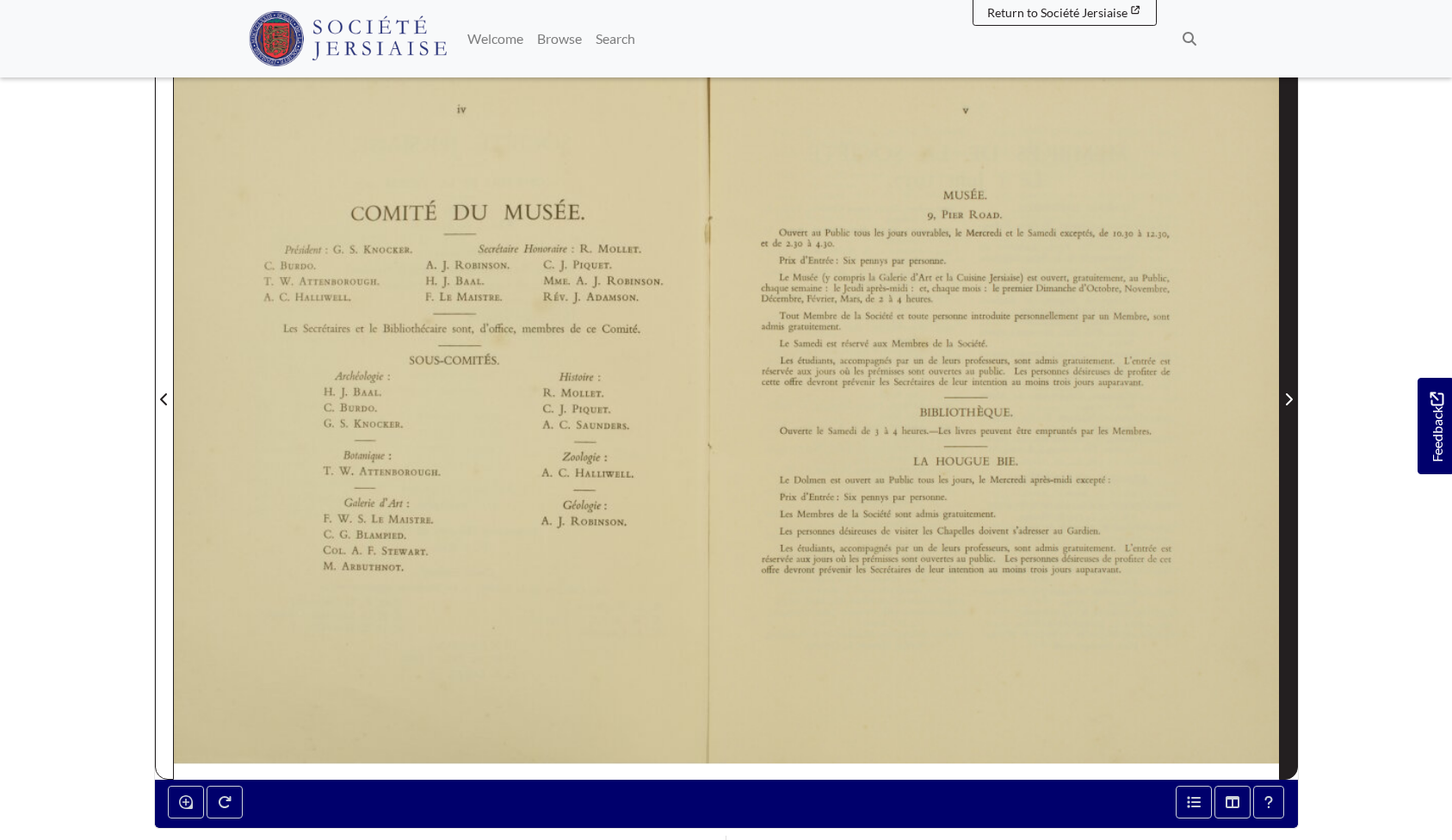
click at [1288, 398] on icon "Next Page" at bounding box center [1288, 399] width 8 height 14
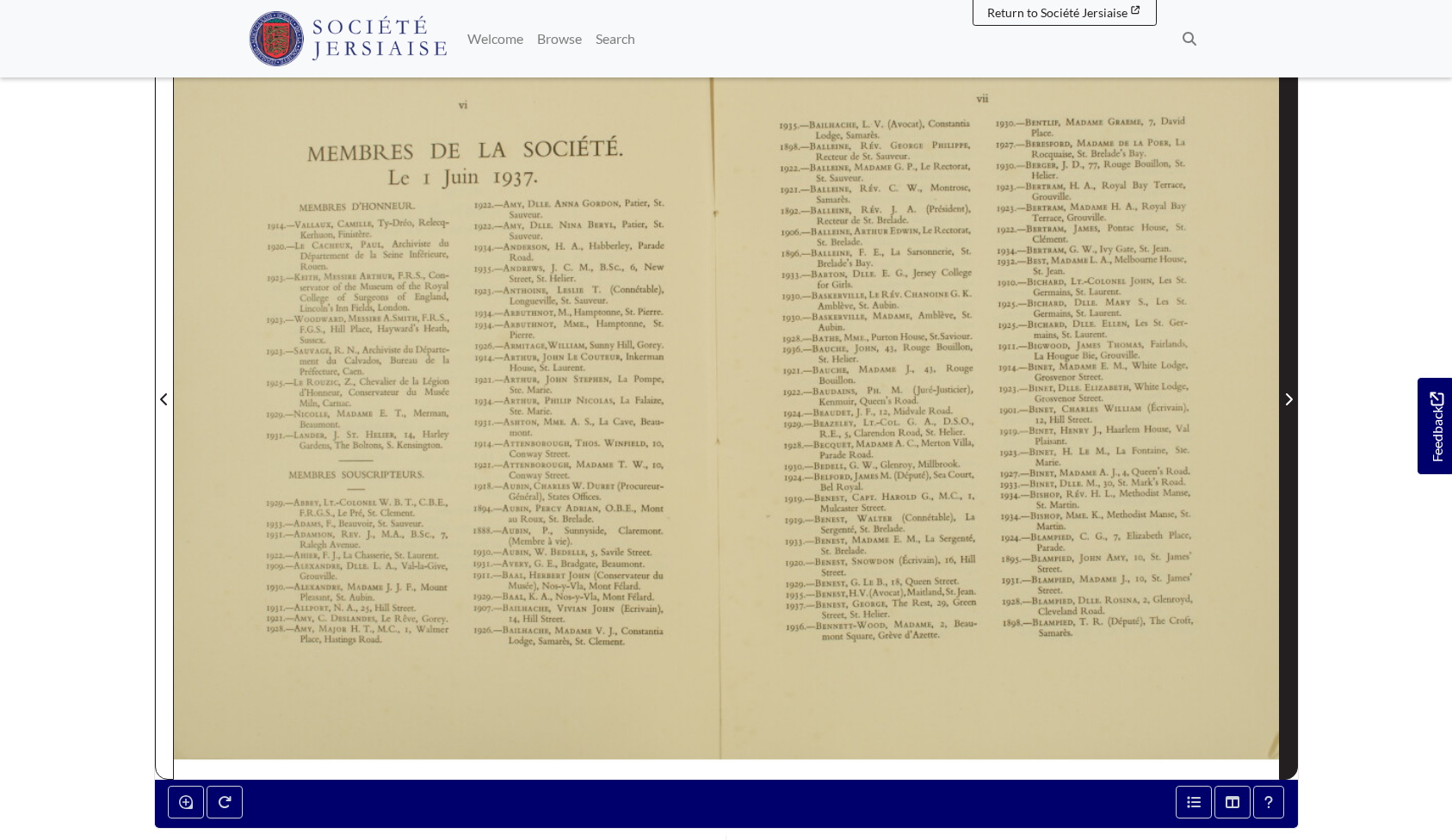
click at [1288, 398] on icon "Next Page" at bounding box center [1288, 399] width 8 height 14
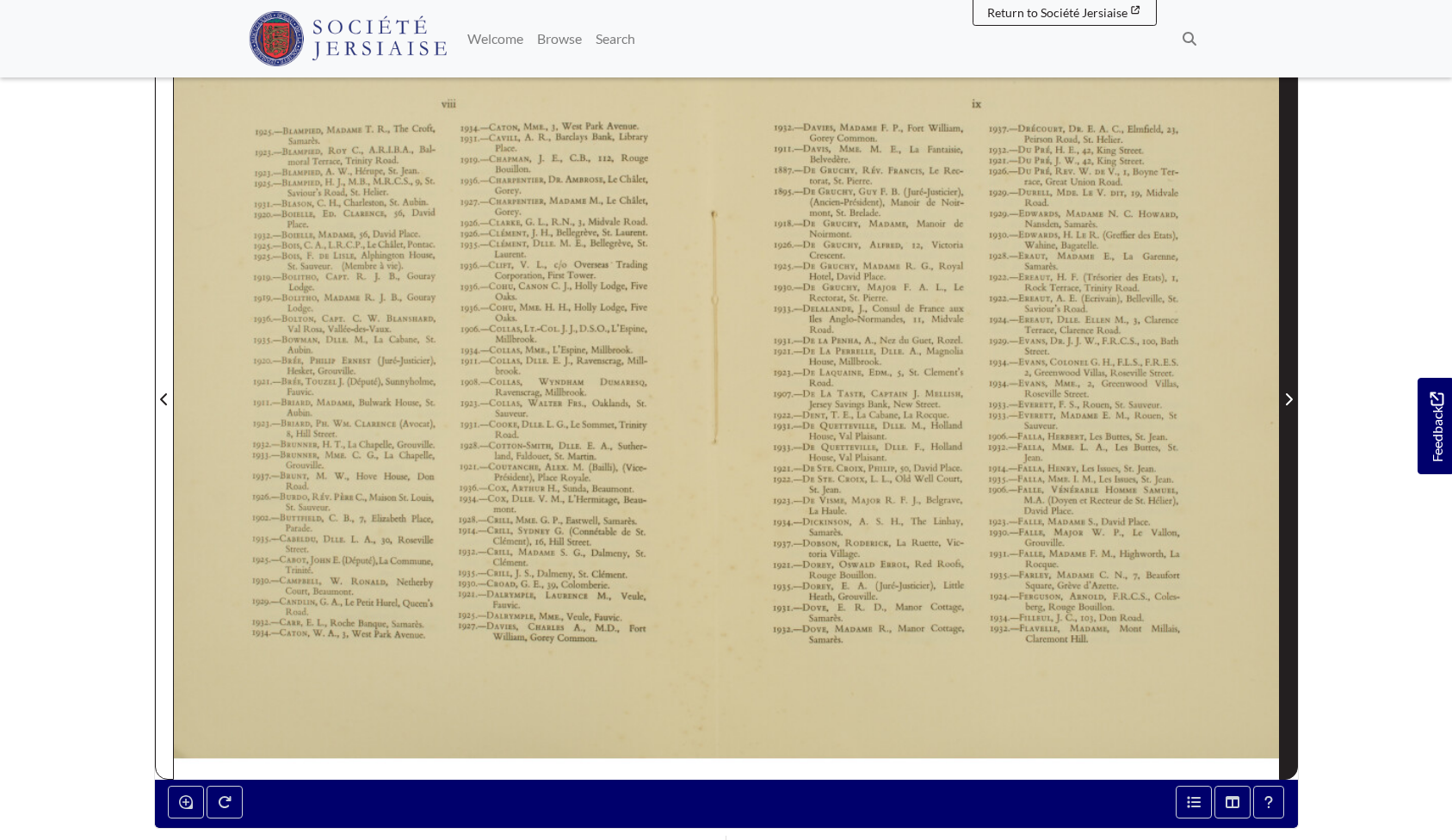
click at [1288, 398] on icon "Next Page" at bounding box center [1288, 399] width 8 height 14
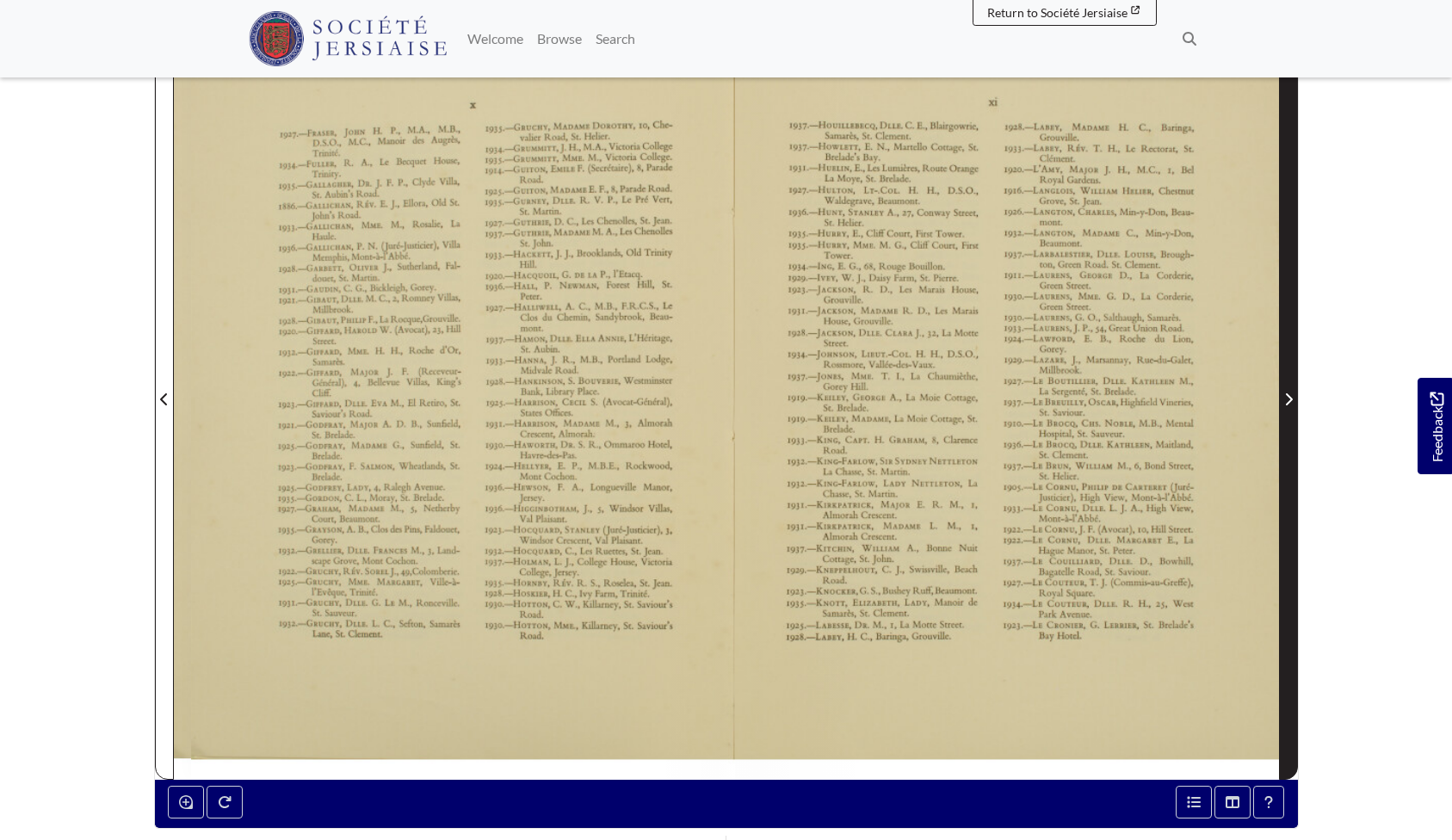
click at [1288, 398] on icon "Next Page" at bounding box center [1288, 399] width 8 height 14
